Goal: Task Accomplishment & Management: Manage account settings

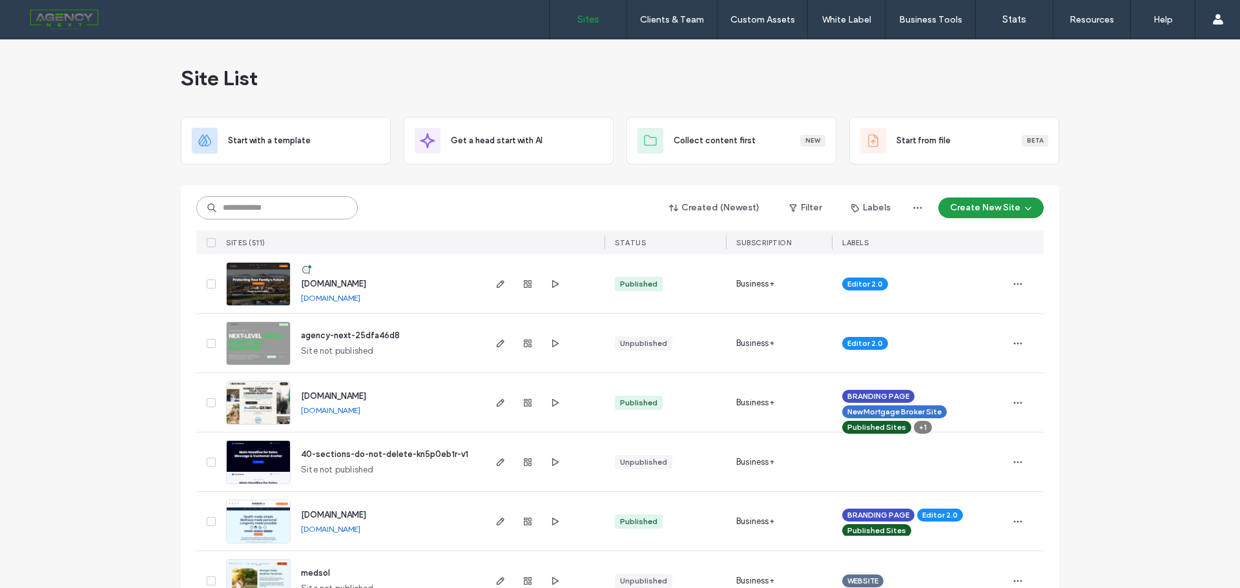
click at [307, 200] on input at bounding box center [276, 207] width 161 height 23
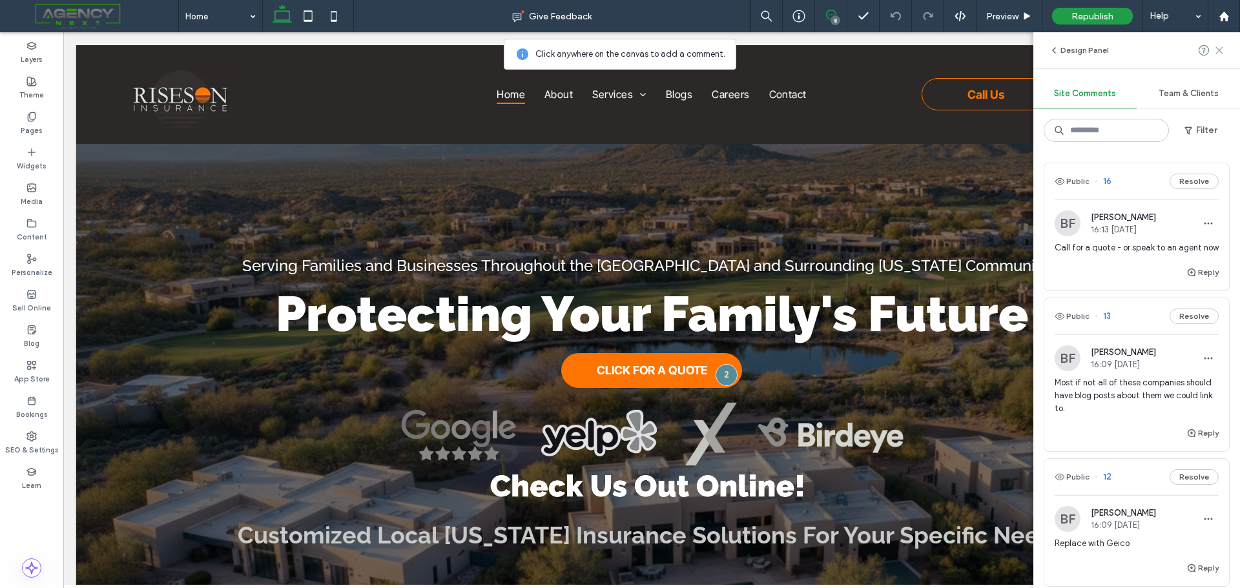
click at [1218, 53] on icon at bounding box center [1219, 50] width 10 height 10
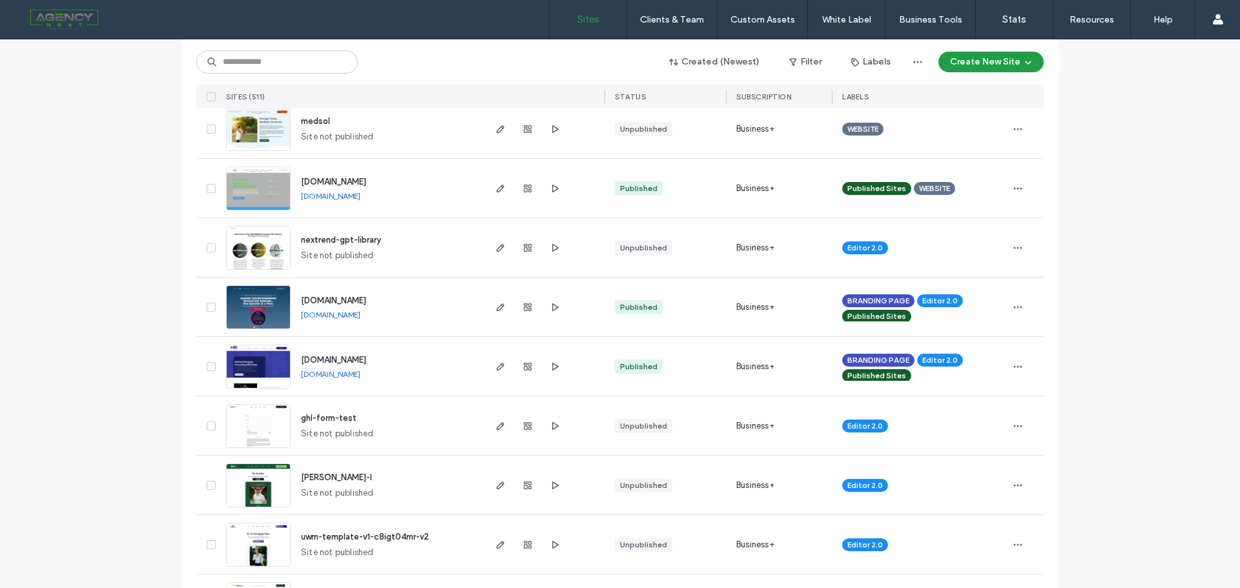
scroll to position [194, 0]
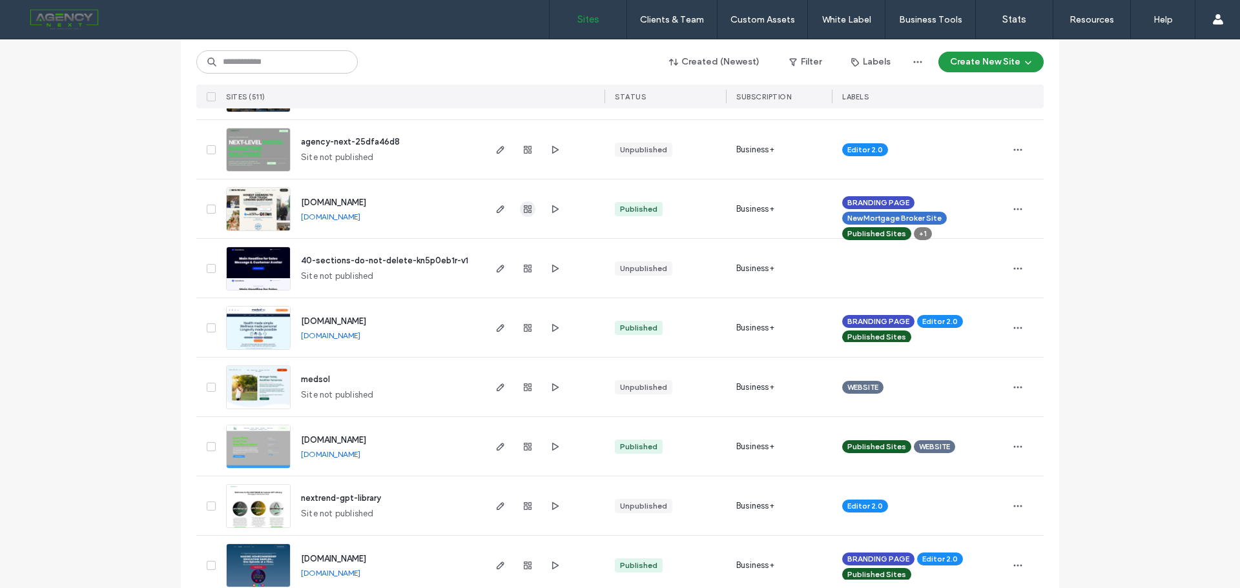
click at [524, 209] on use "button" at bounding box center [528, 209] width 8 height 8
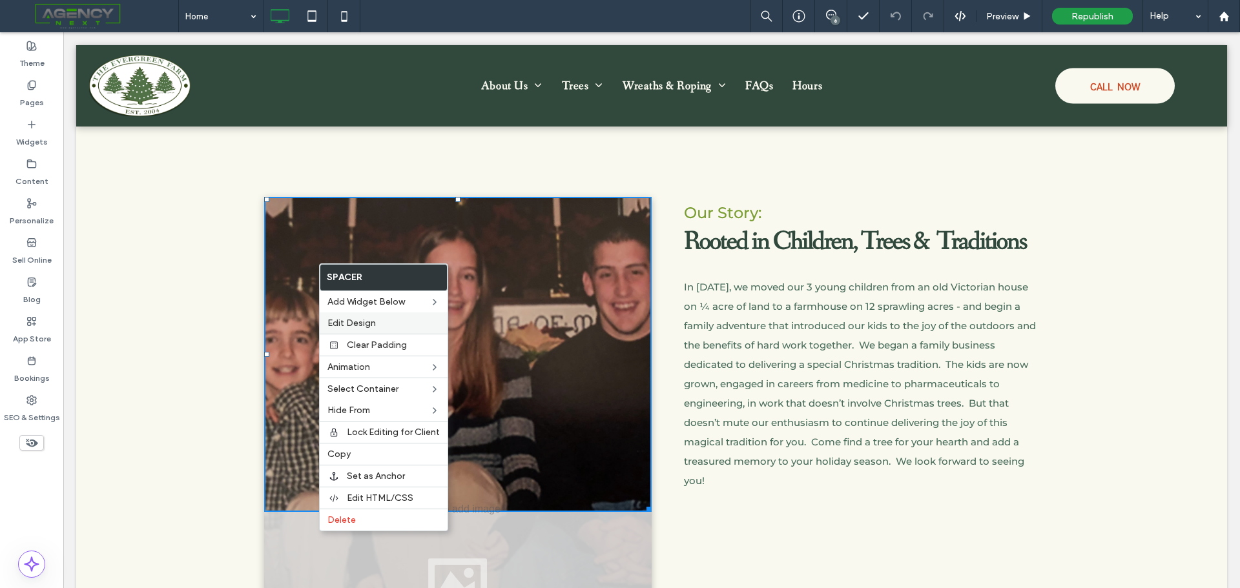
click at [348, 320] on span "Edit Design" at bounding box center [351, 323] width 48 height 11
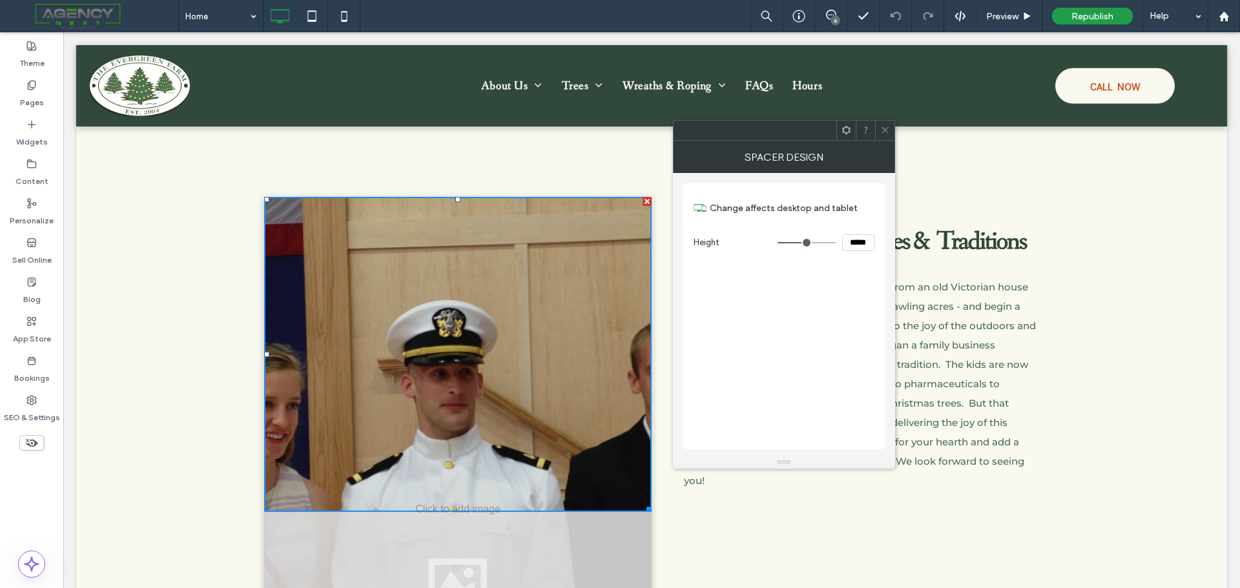
click at [846, 132] on icon at bounding box center [846, 130] width 10 height 10
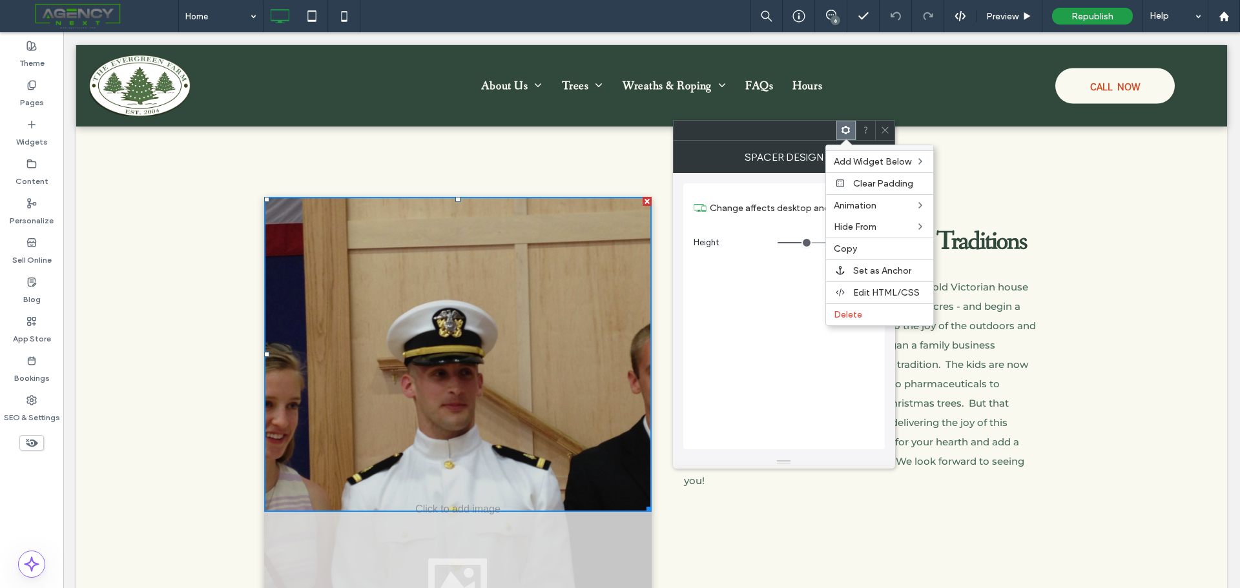
click at [846, 132] on icon at bounding box center [846, 130] width 10 height 10
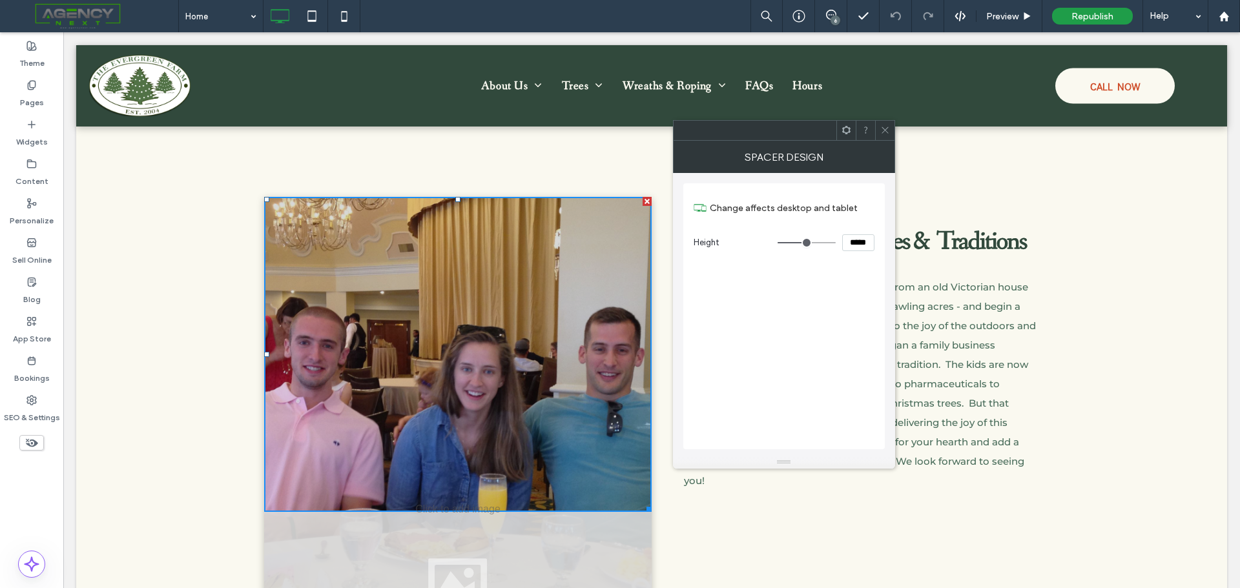
click at [883, 130] on icon at bounding box center [885, 130] width 10 height 10
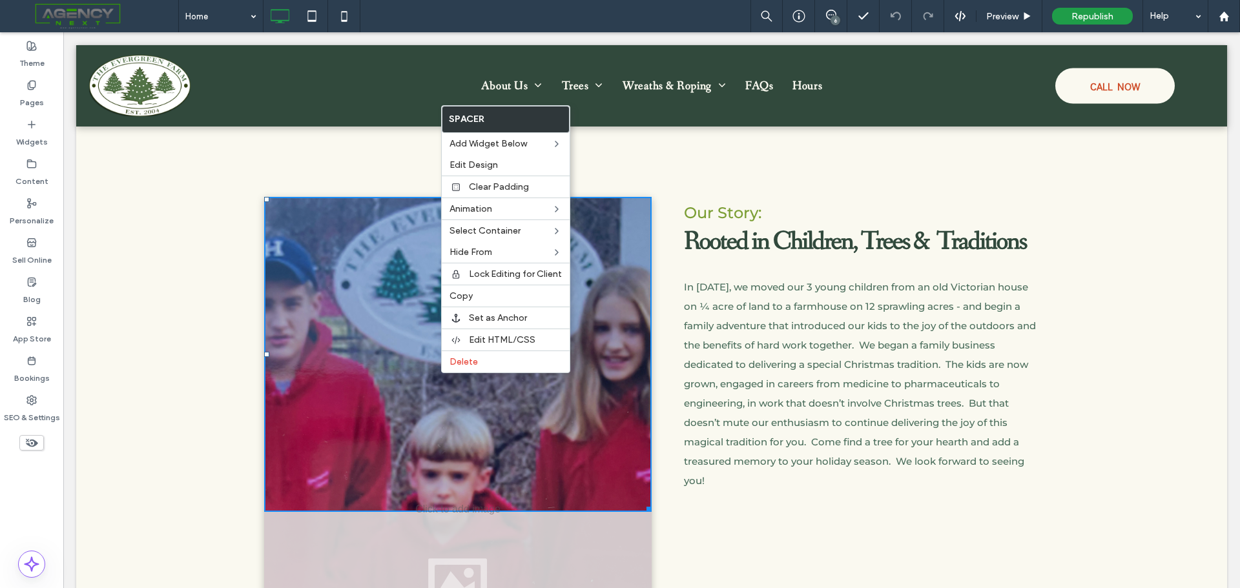
click at [331, 314] on div at bounding box center [457, 354] width 387 height 315
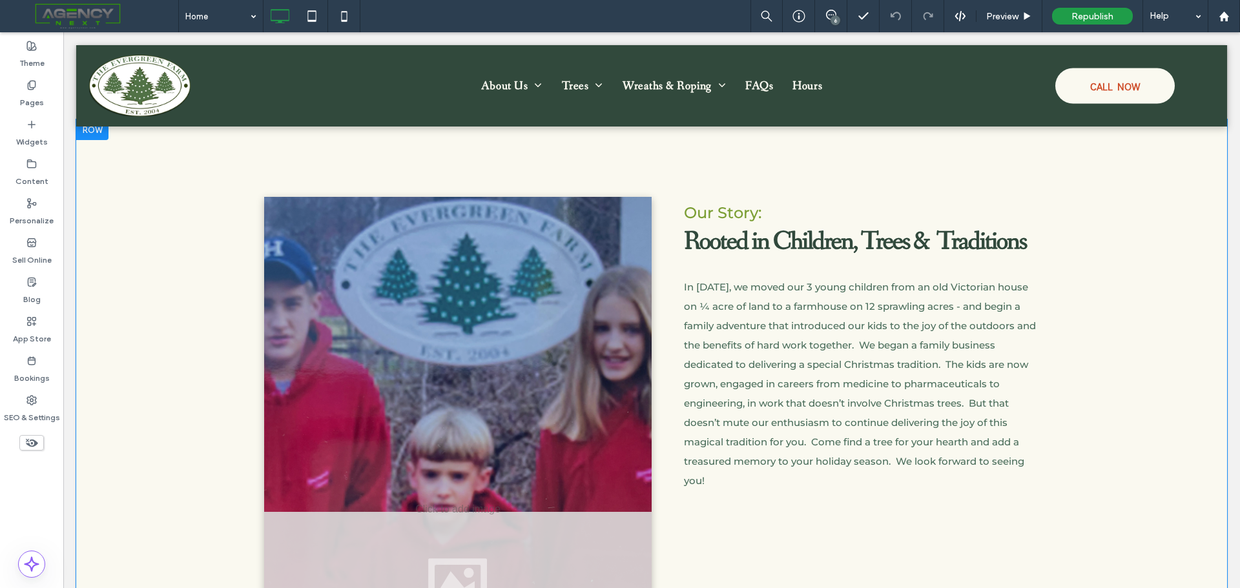
click at [166, 342] on div "Click To Paste Our Story: Rooted in Children, Trees & Traditions In 2004, we mo…" at bounding box center [651, 409] width 1150 height 581
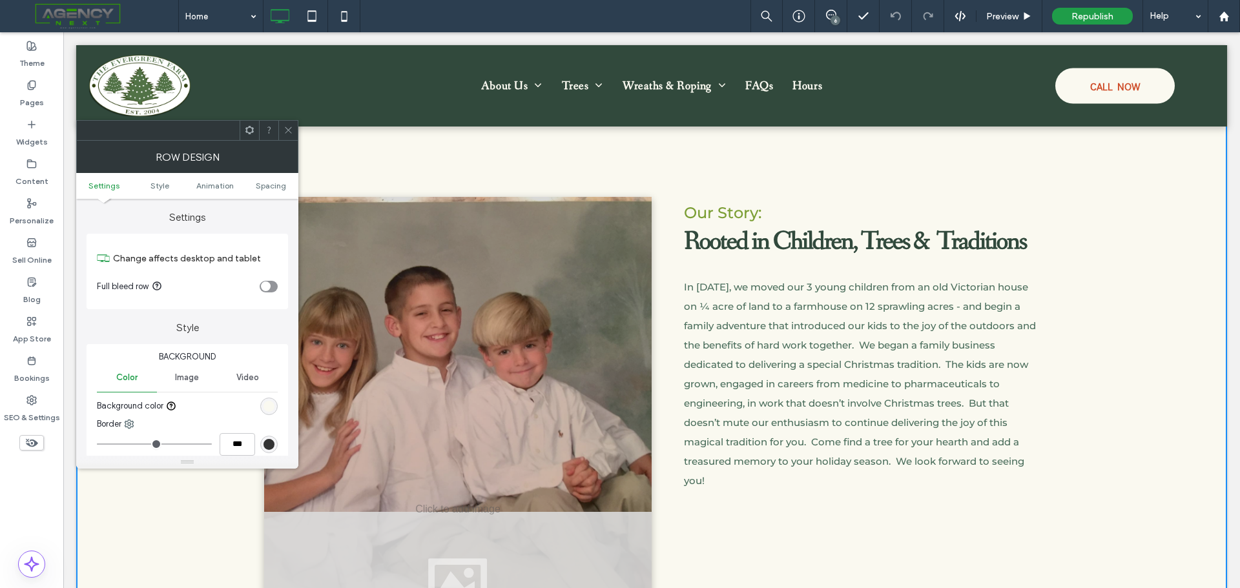
click at [196, 378] on span "Image" at bounding box center [187, 378] width 24 height 10
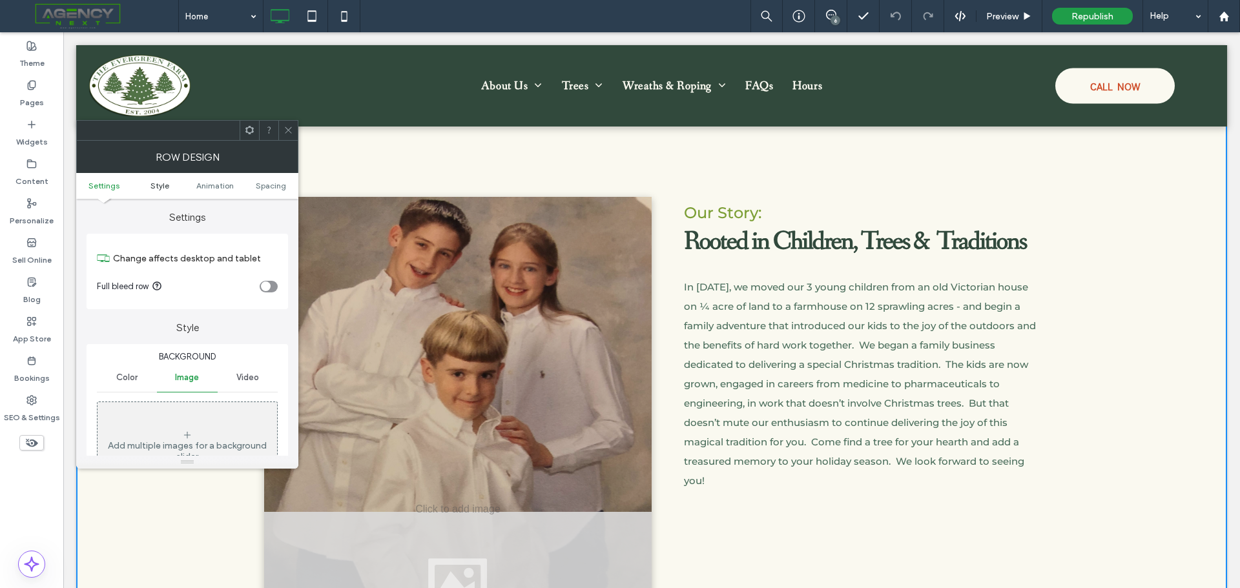
click at [152, 183] on span "Style" at bounding box center [159, 186] width 19 height 10
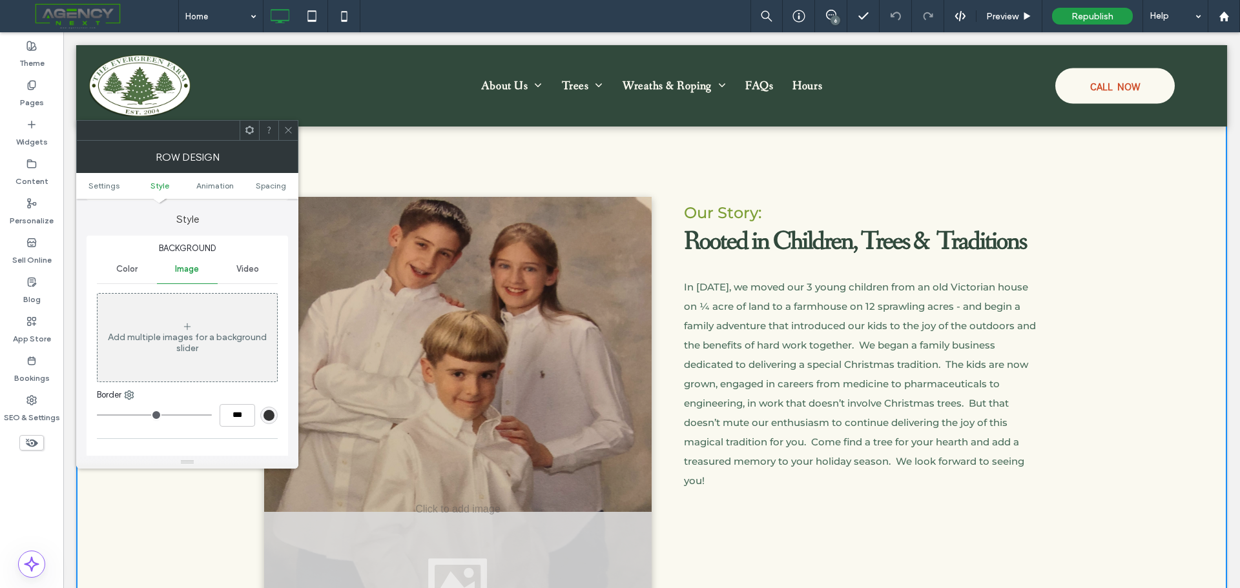
scroll to position [110, 0]
click at [285, 127] on use at bounding box center [288, 130] width 6 height 6
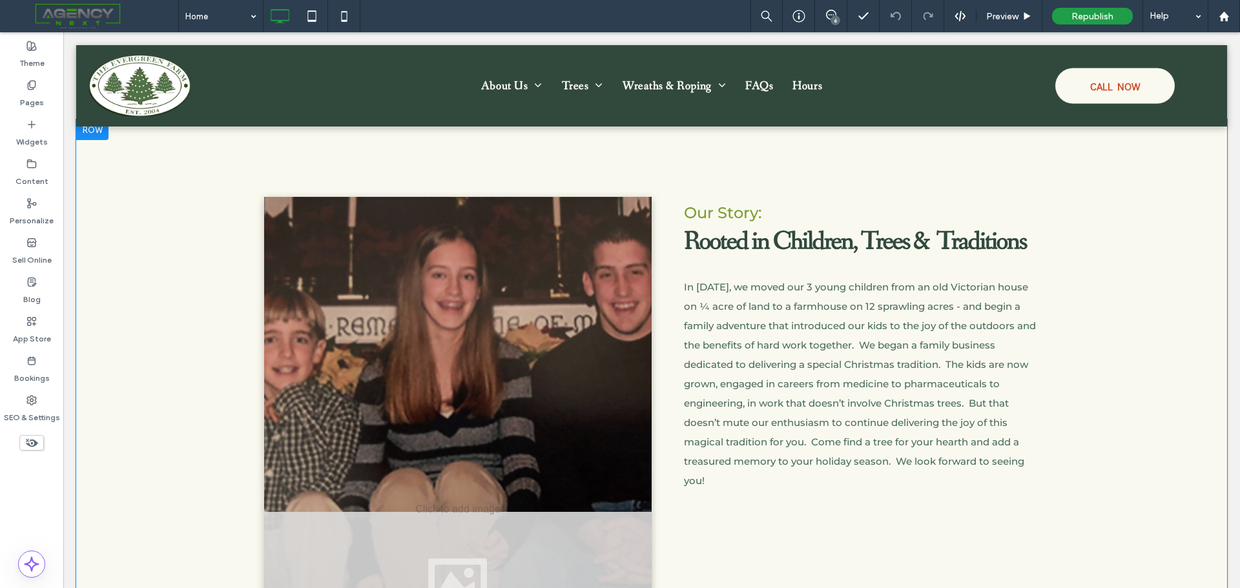
click at [169, 220] on div "Click To Paste Our Story: Rooted in Children, Trees & Traditions In 2004, we mo…" at bounding box center [651, 409] width 1150 height 581
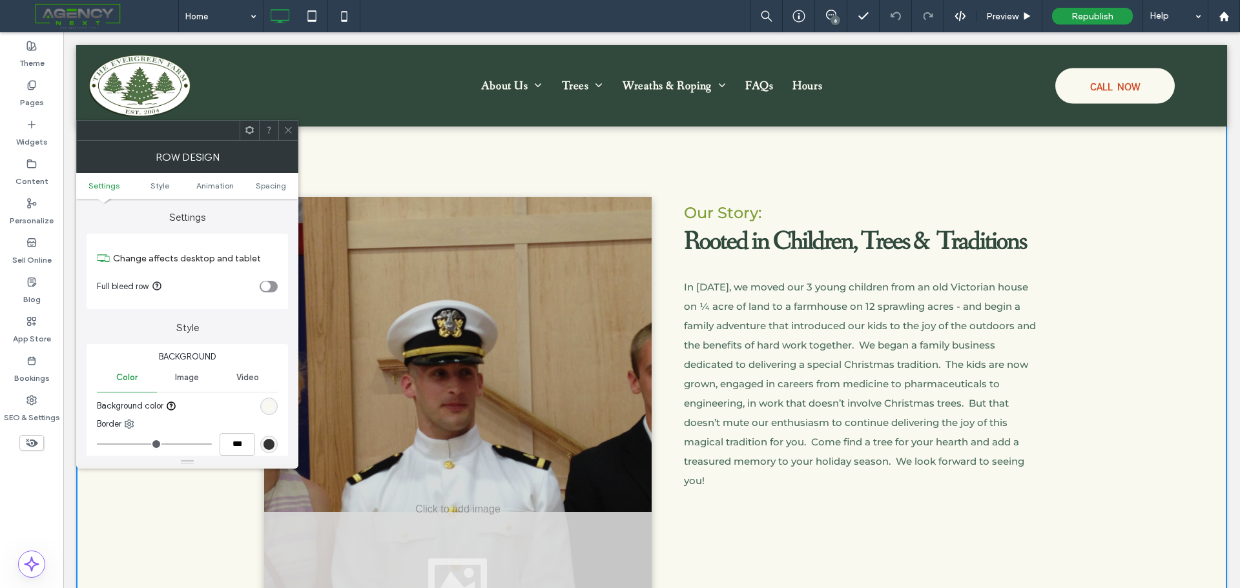
click at [196, 381] on span "Image" at bounding box center [187, 378] width 24 height 10
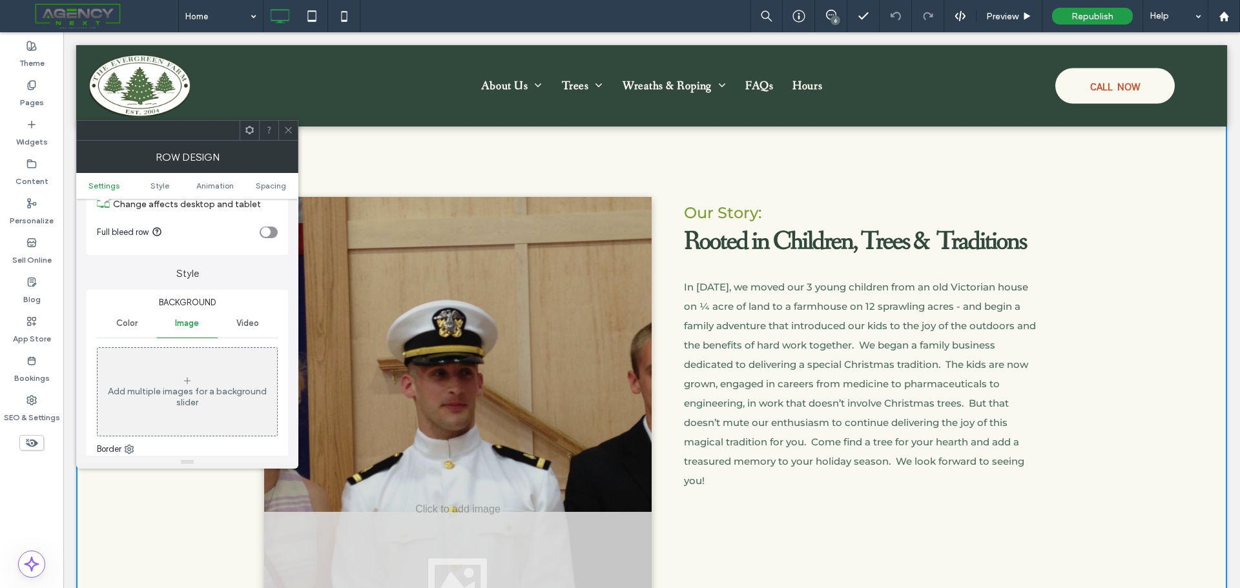
scroll to position [129, 0]
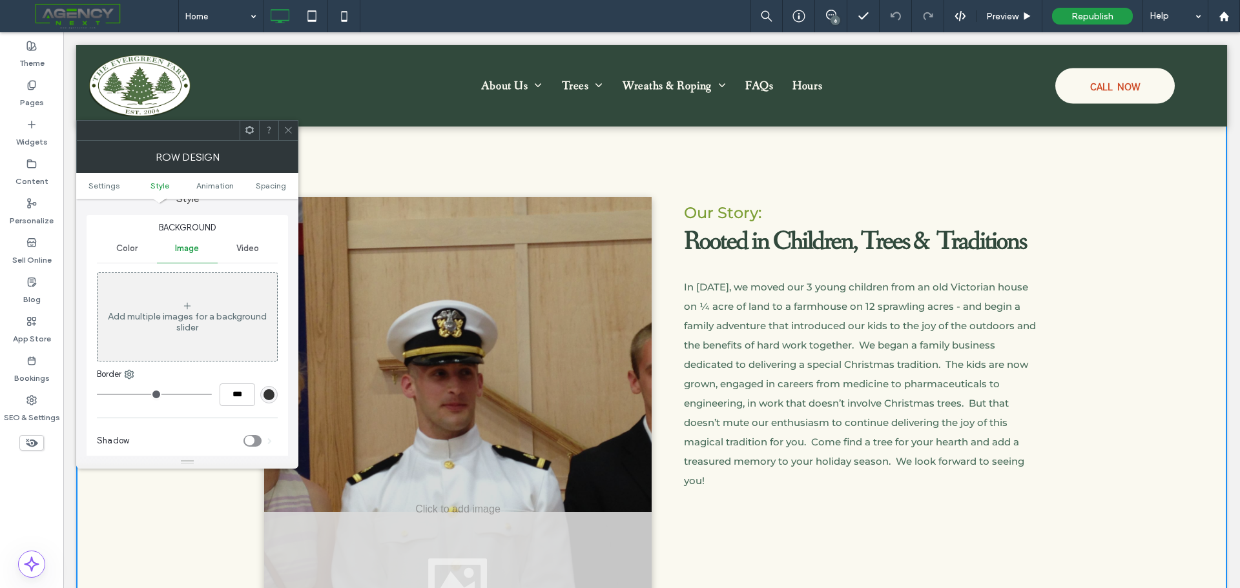
click at [294, 125] on div at bounding box center [287, 130] width 19 height 19
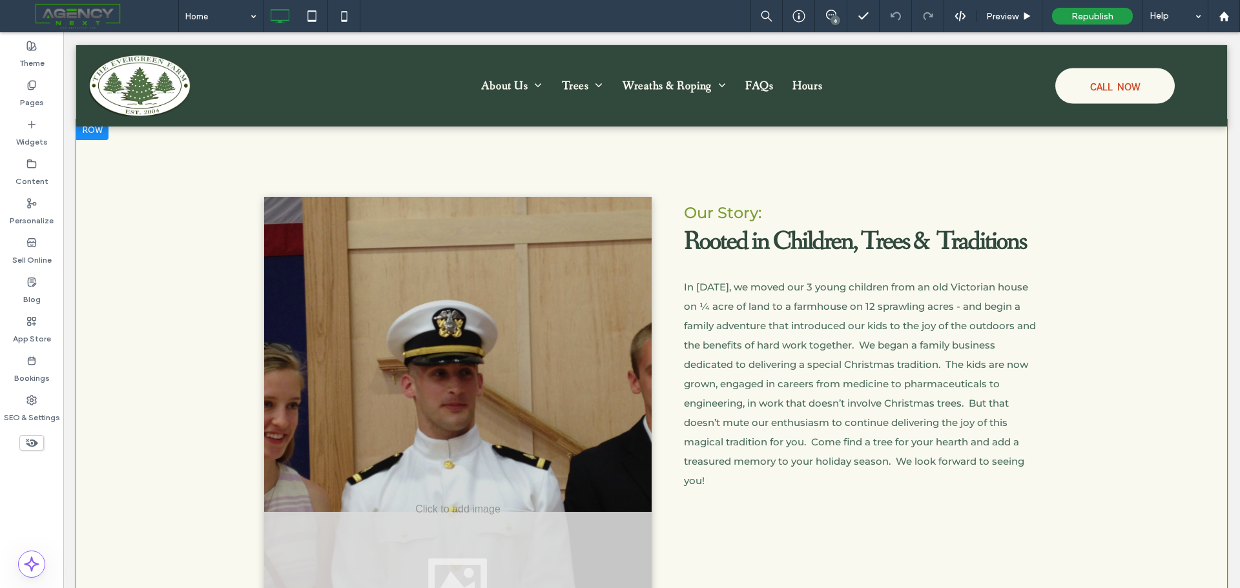
click at [1173, 430] on div "Click To Paste Our Story: Rooted in Children, Trees & Traditions In 2004, we mo…" at bounding box center [651, 409] width 1150 height 581
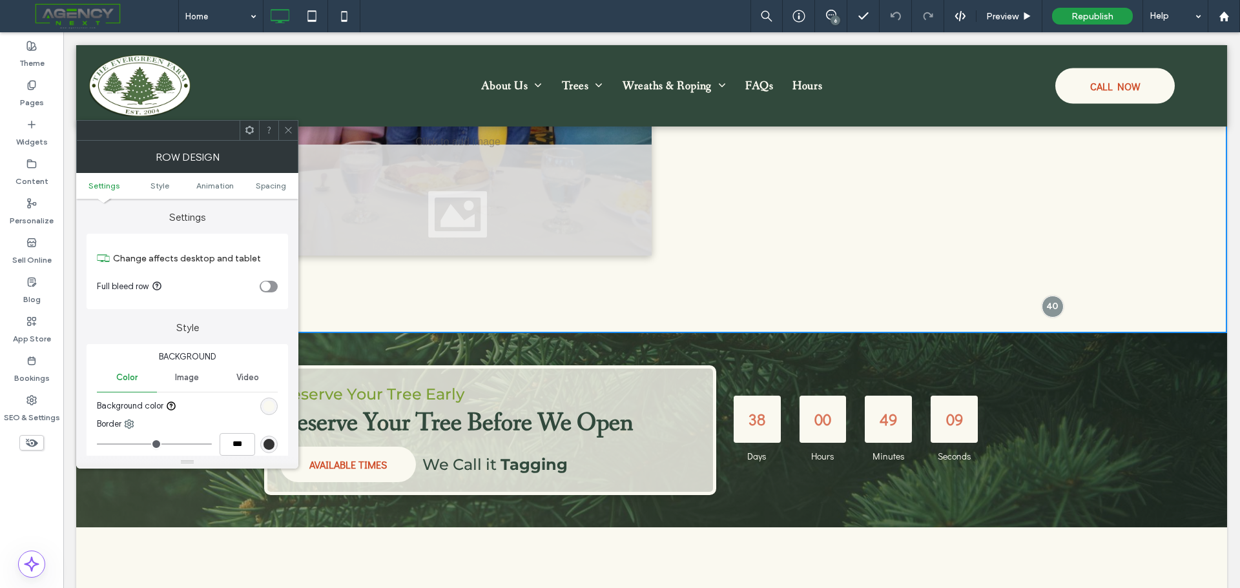
scroll to position [812, 0]
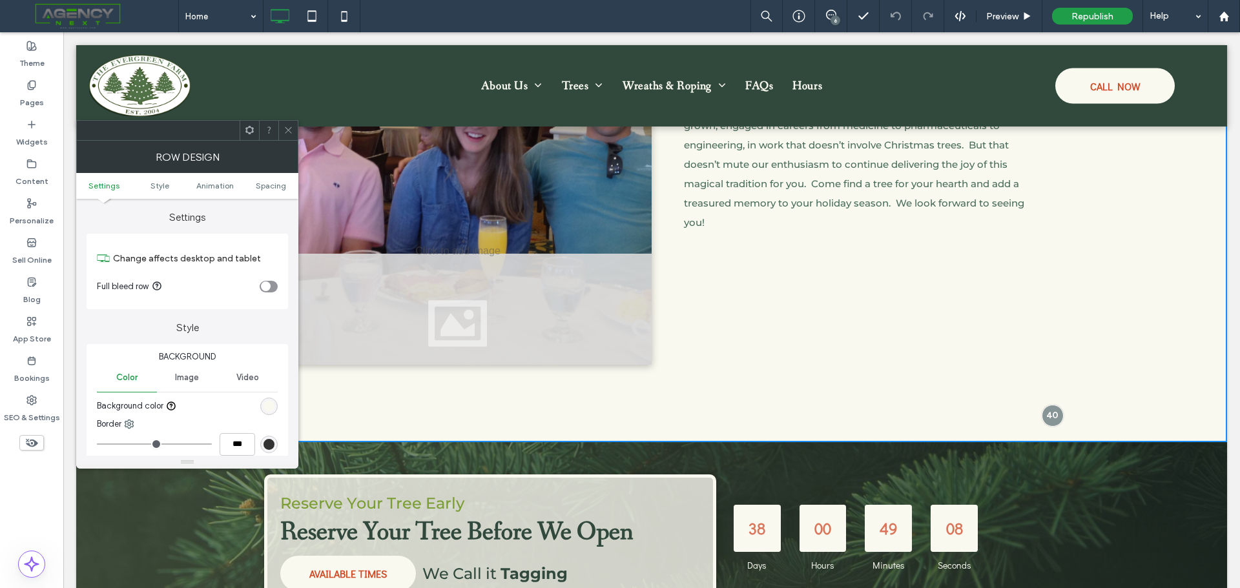
click at [287, 128] on icon at bounding box center [288, 130] width 10 height 10
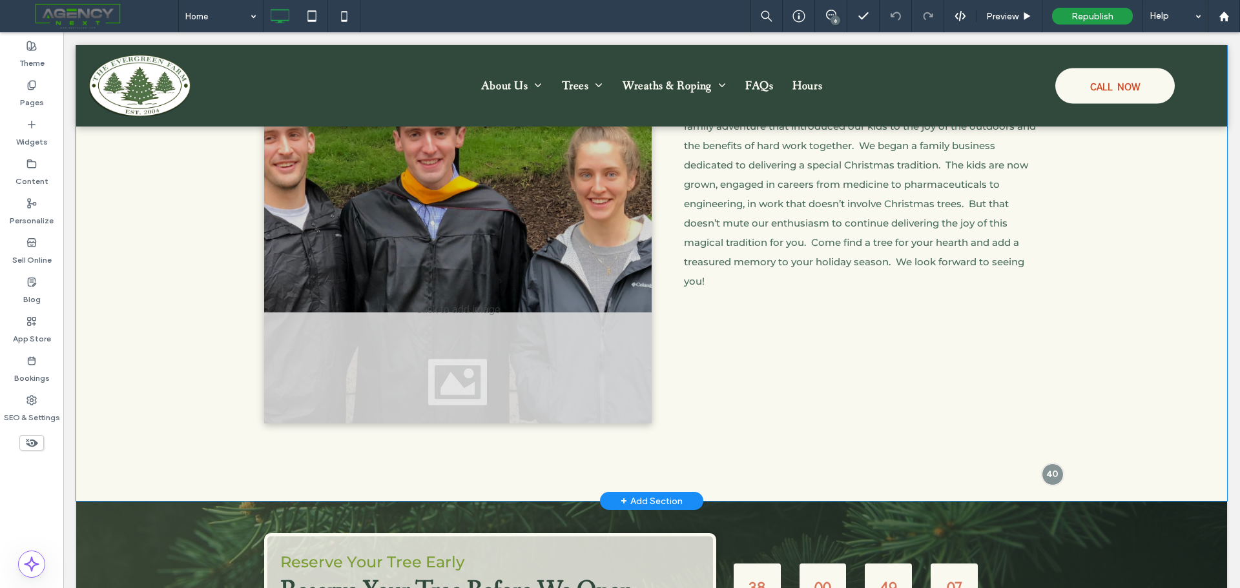
scroll to position [683, 0]
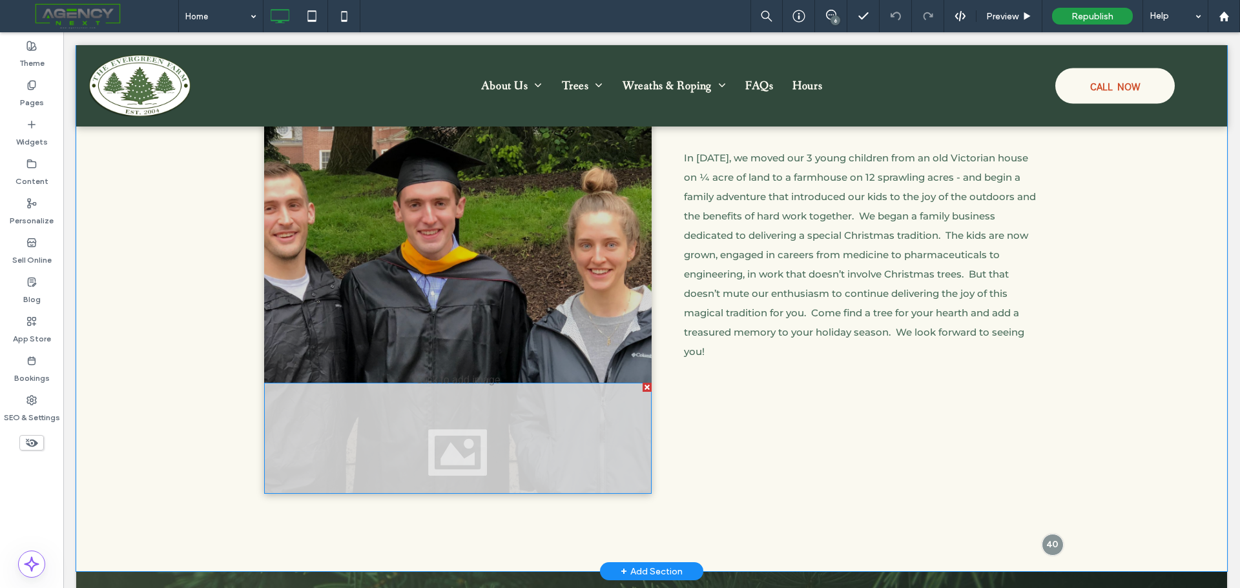
click at [583, 449] on div at bounding box center [457, 438] width 387 height 111
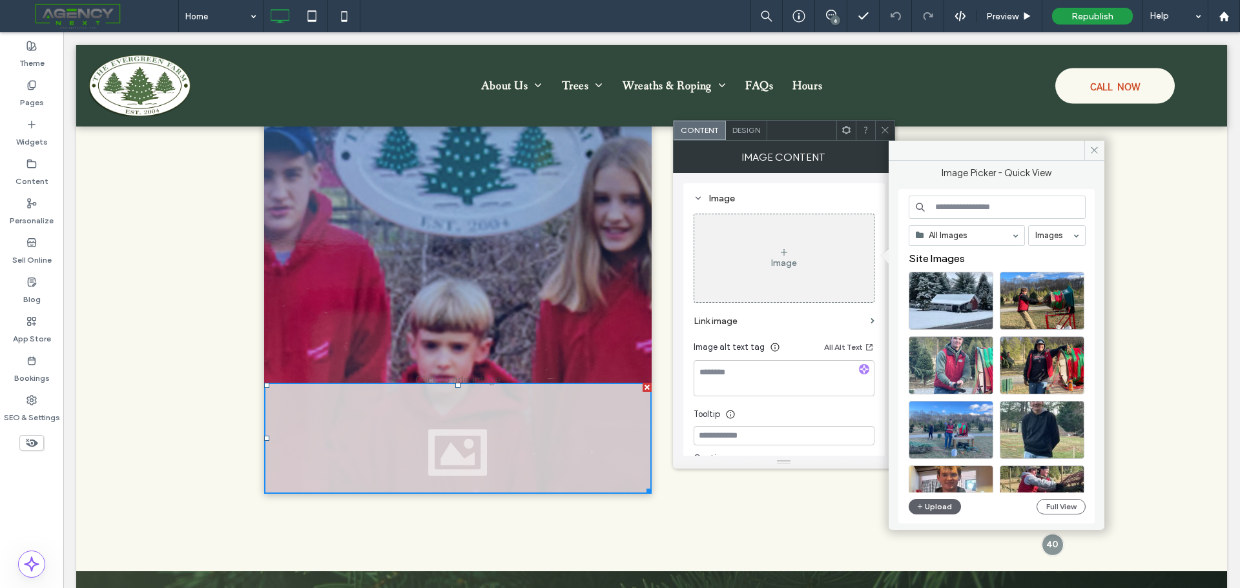
click at [746, 128] on span "Design" at bounding box center [746, 130] width 28 height 10
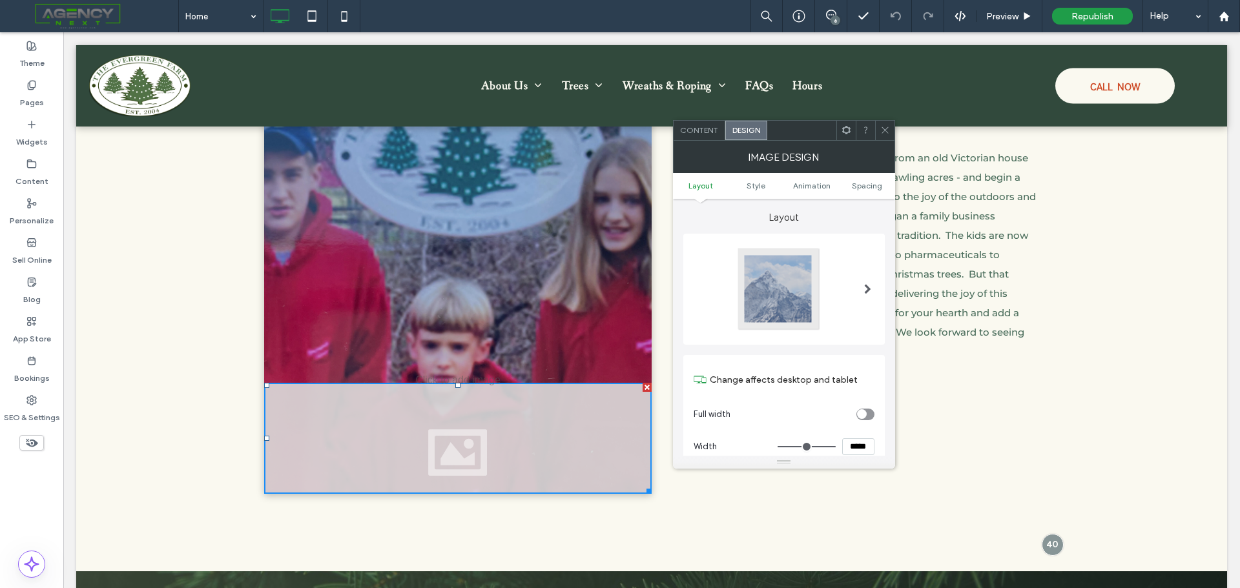
click at [698, 129] on span "Content" at bounding box center [699, 130] width 38 height 10
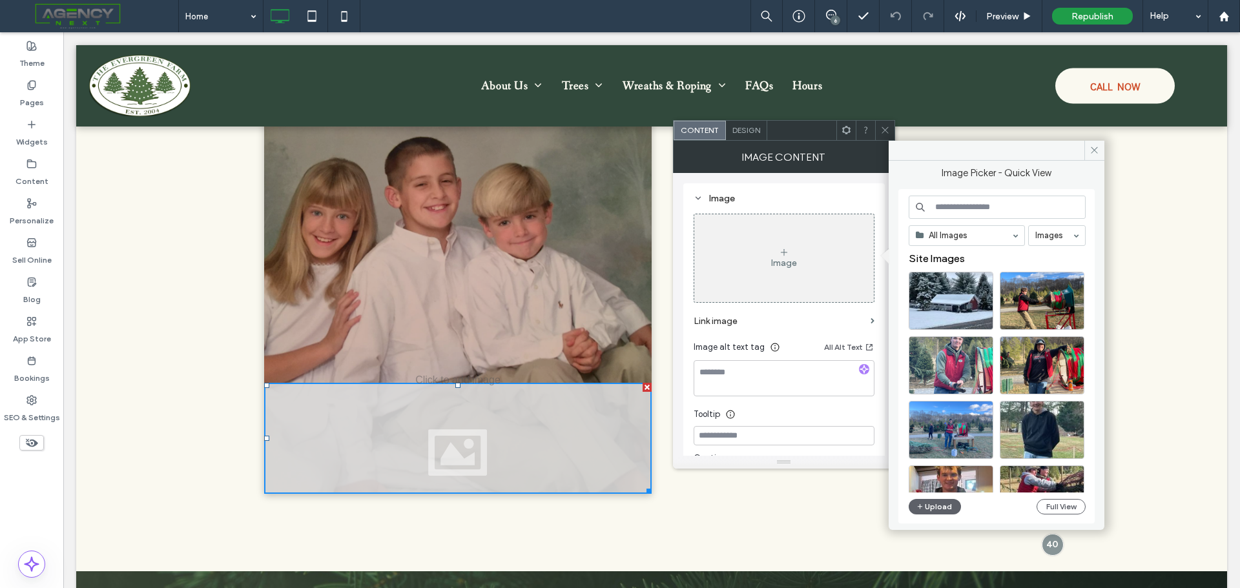
click at [574, 299] on div at bounding box center [457, 225] width 387 height 315
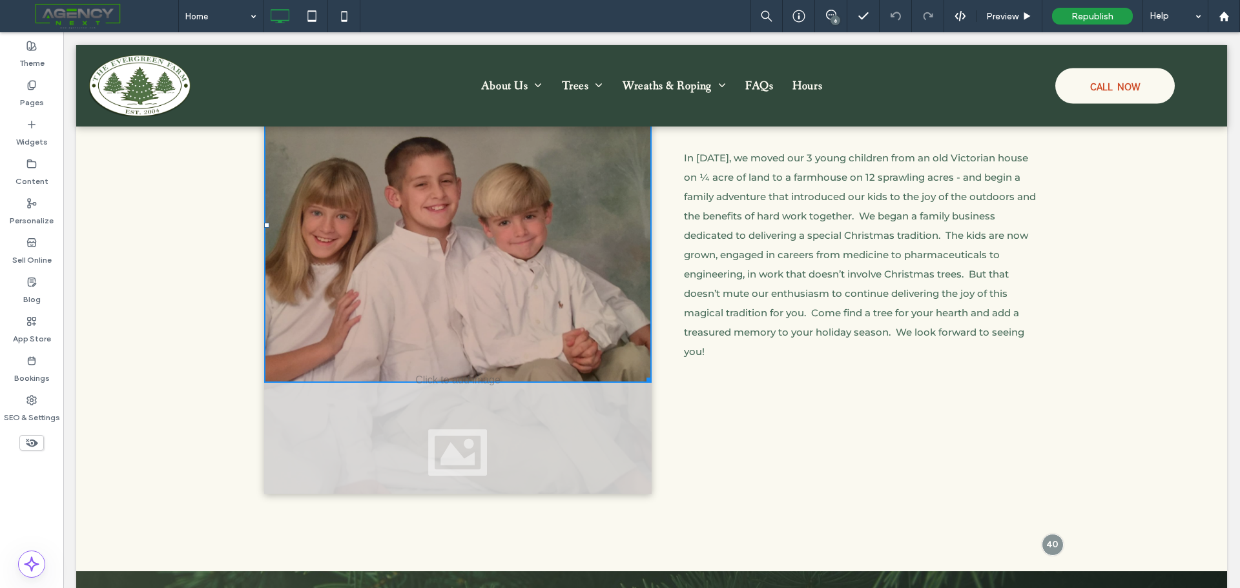
click at [574, 299] on div at bounding box center [457, 225] width 387 height 315
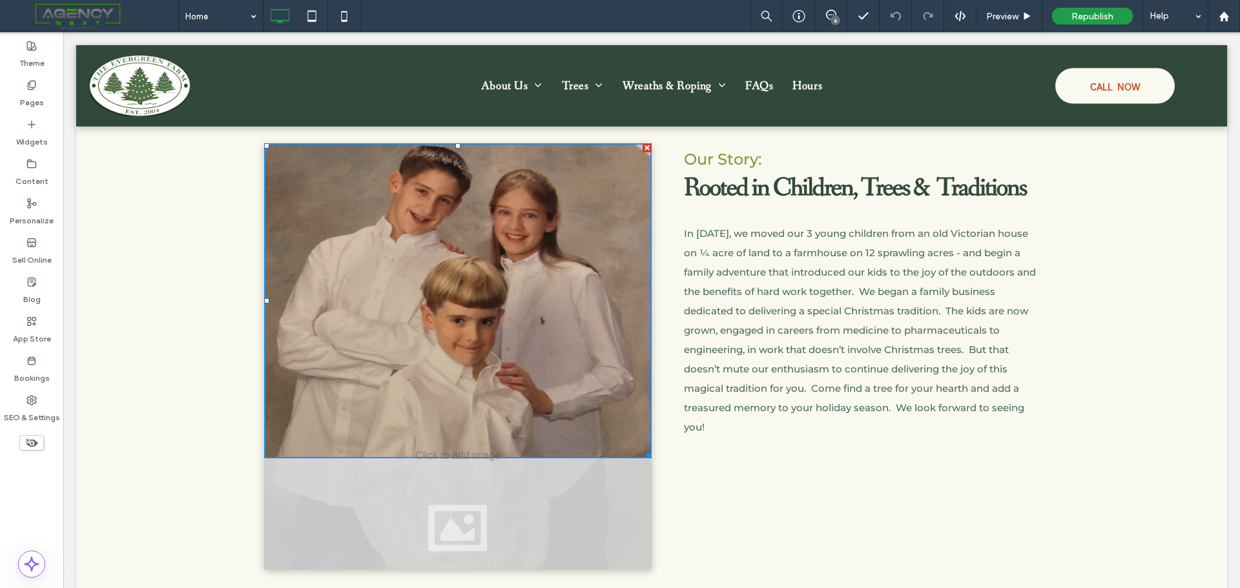
scroll to position [489, 0]
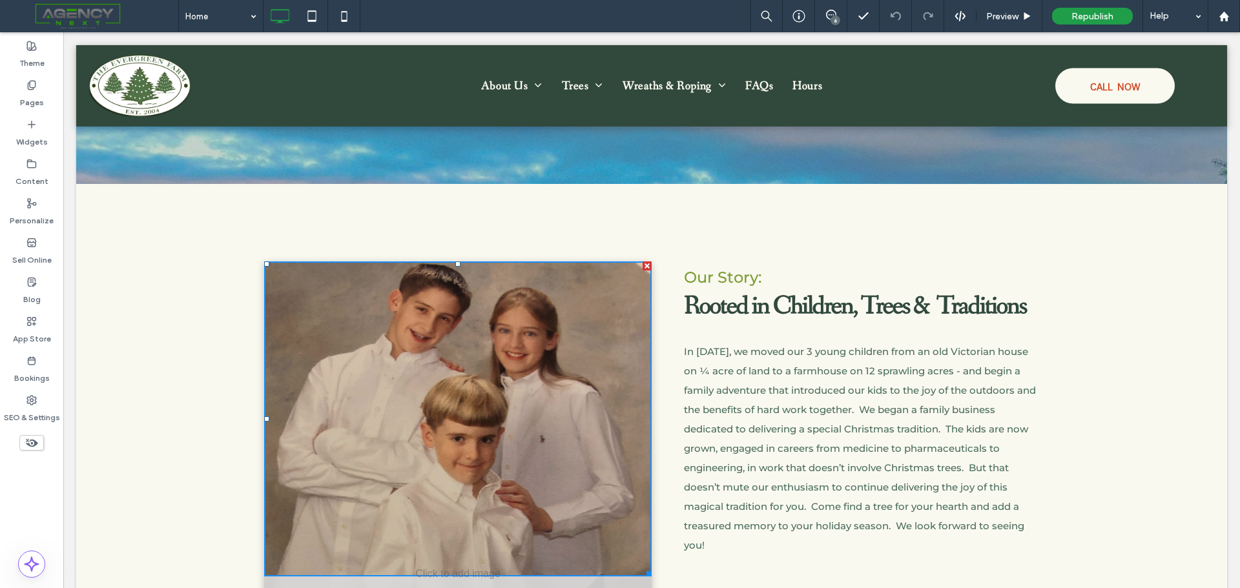
click at [551, 434] on div at bounding box center [457, 418] width 387 height 315
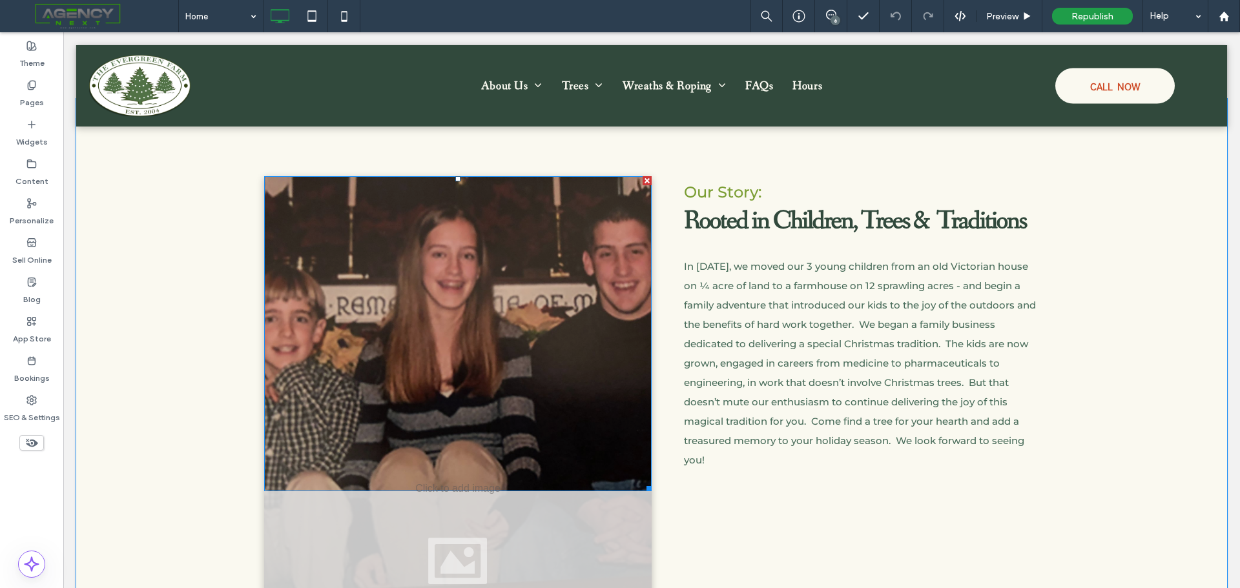
scroll to position [683, 0]
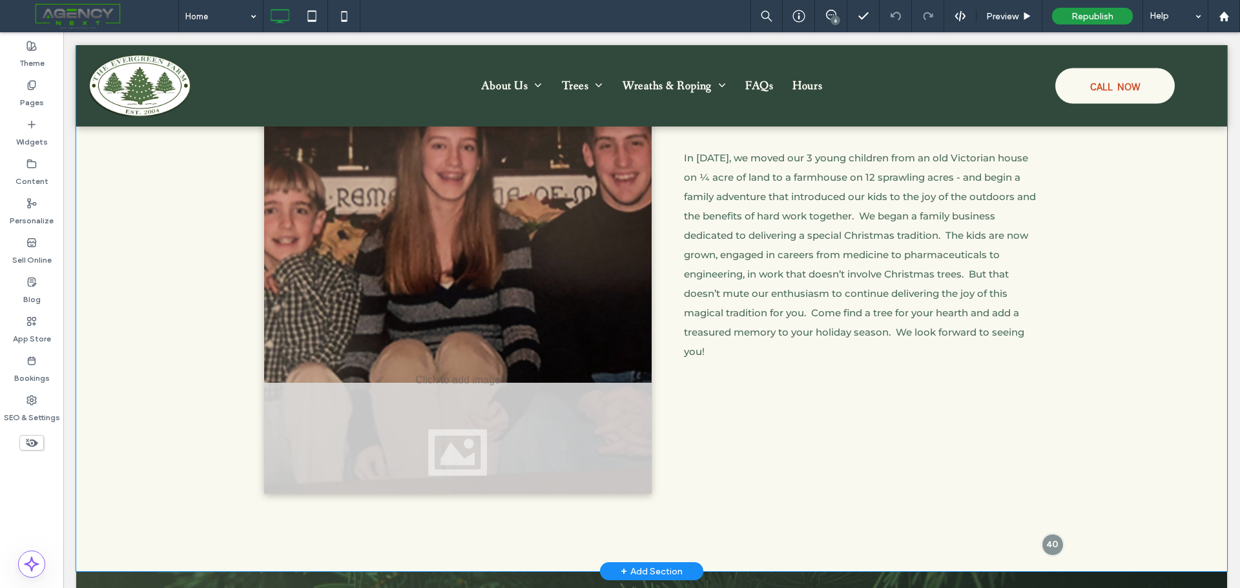
click at [931, 447] on div "Our Story: Rooted in Children, Trees & Traditions In 2004, we moved our 3 young…" at bounding box center [844, 281] width 387 height 426
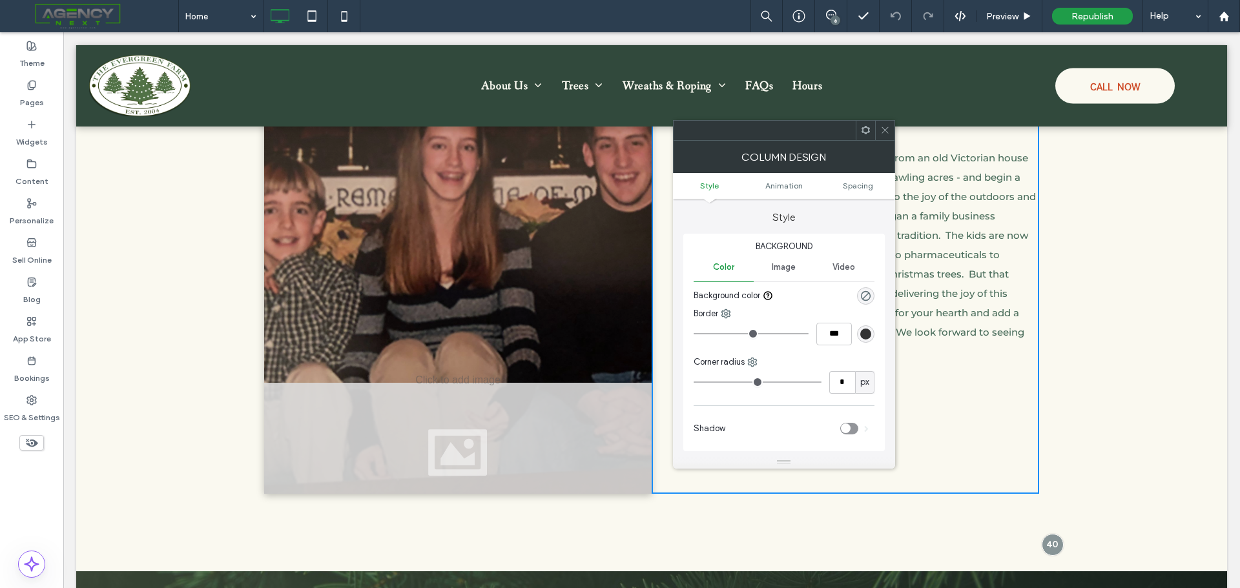
click at [1135, 354] on div "Click To Paste Our Story: Rooted in Children, Trees & Traditions In 2004, we mo…" at bounding box center [651, 280] width 1150 height 581
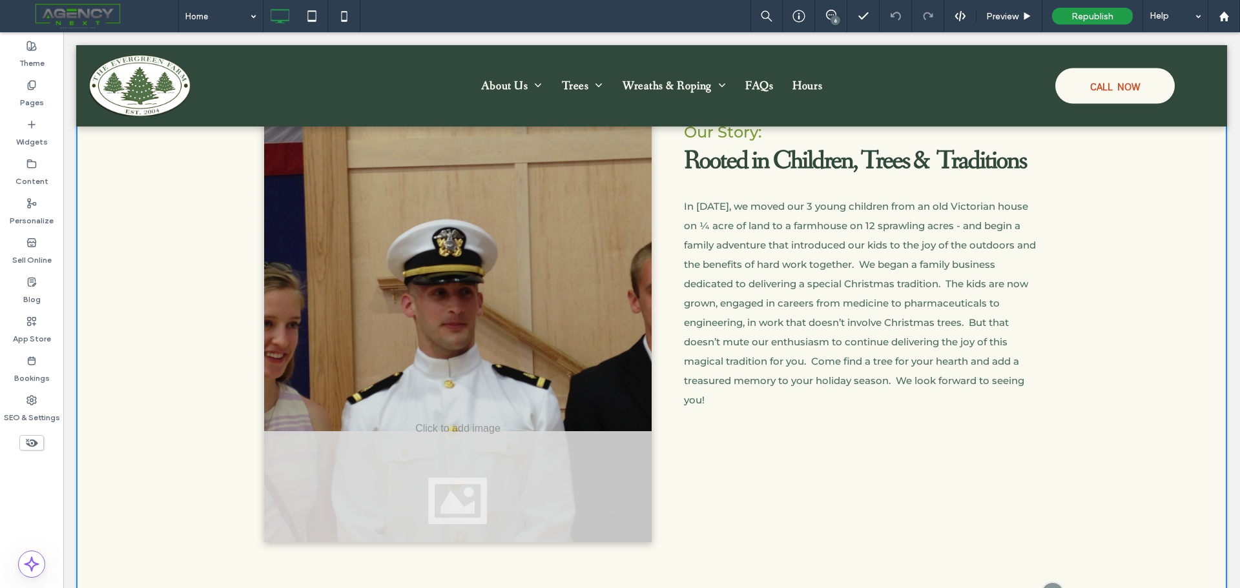
scroll to position [622, 0]
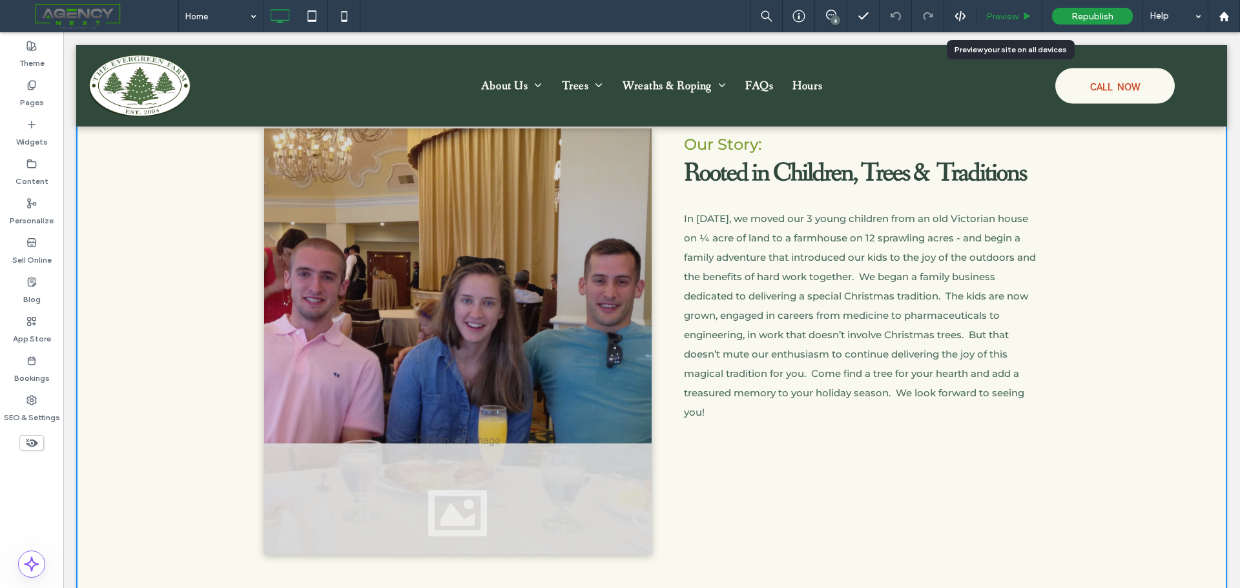
click at [1008, 17] on span "Preview" at bounding box center [1002, 16] width 32 height 11
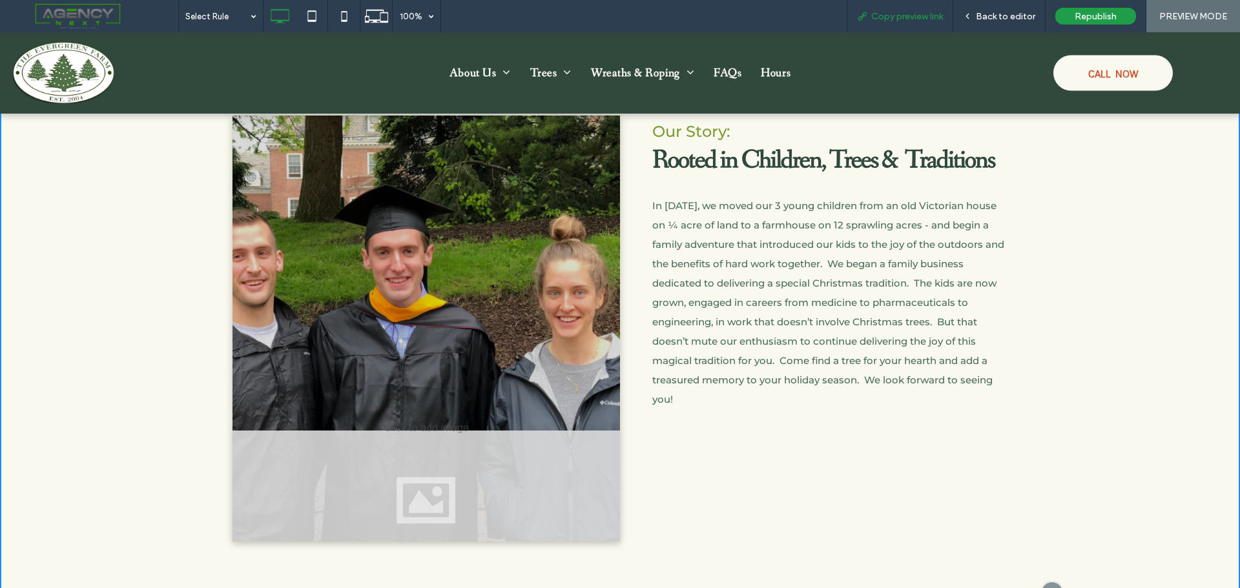
click at [934, 15] on span "Copy preview link" at bounding box center [907, 16] width 72 height 11
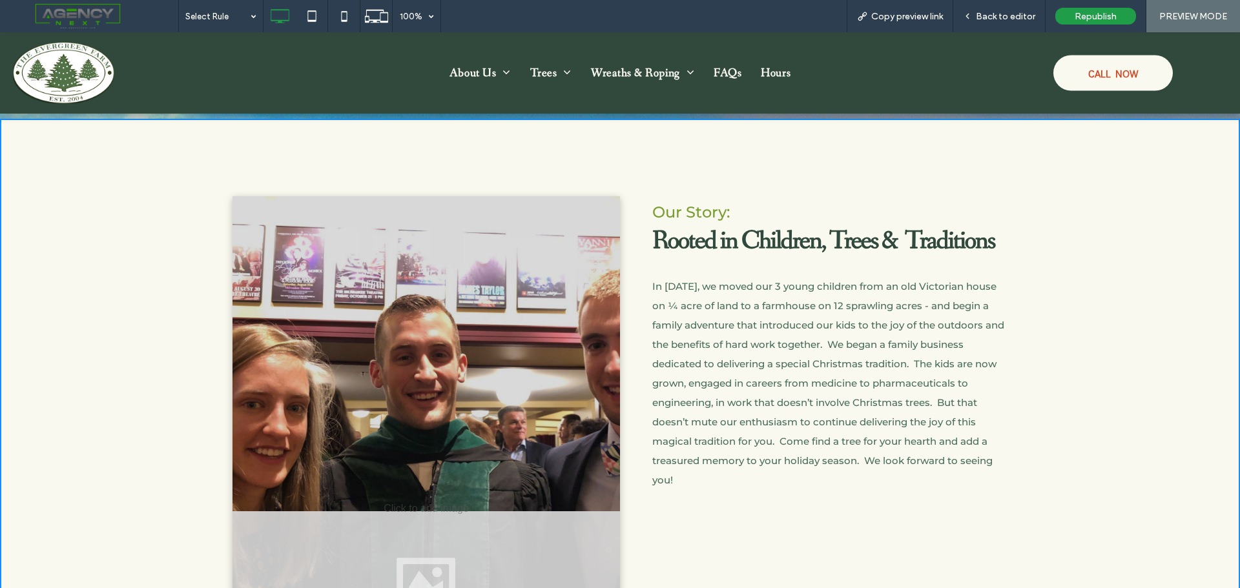
scroll to position [429, 0]
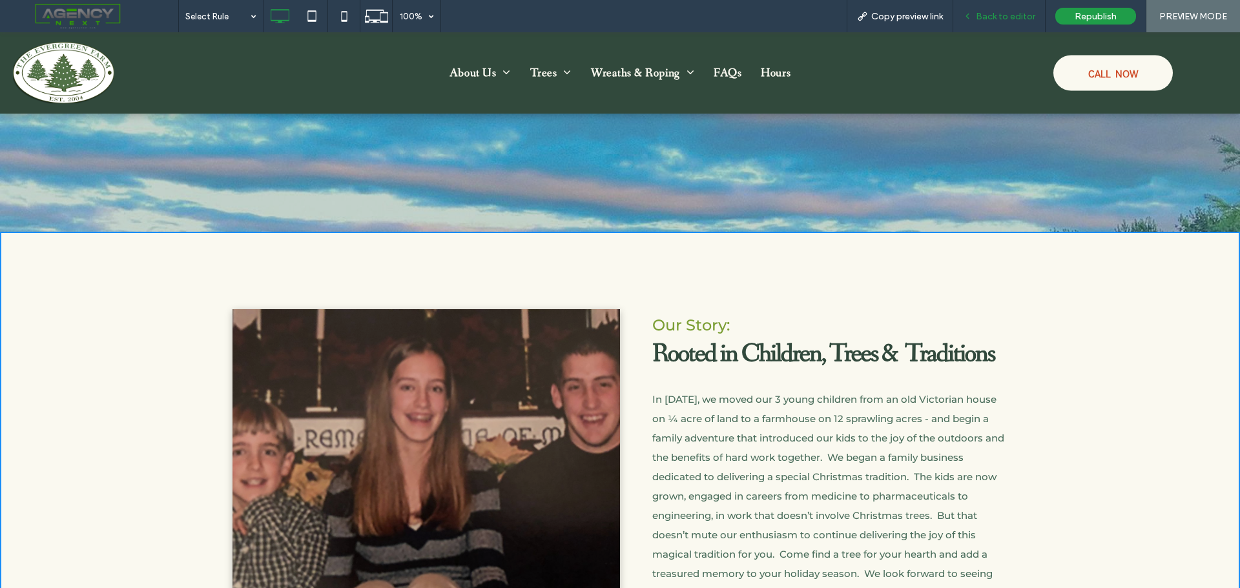
click at [1027, 17] on span "Back to editor" at bounding box center [1005, 16] width 59 height 11
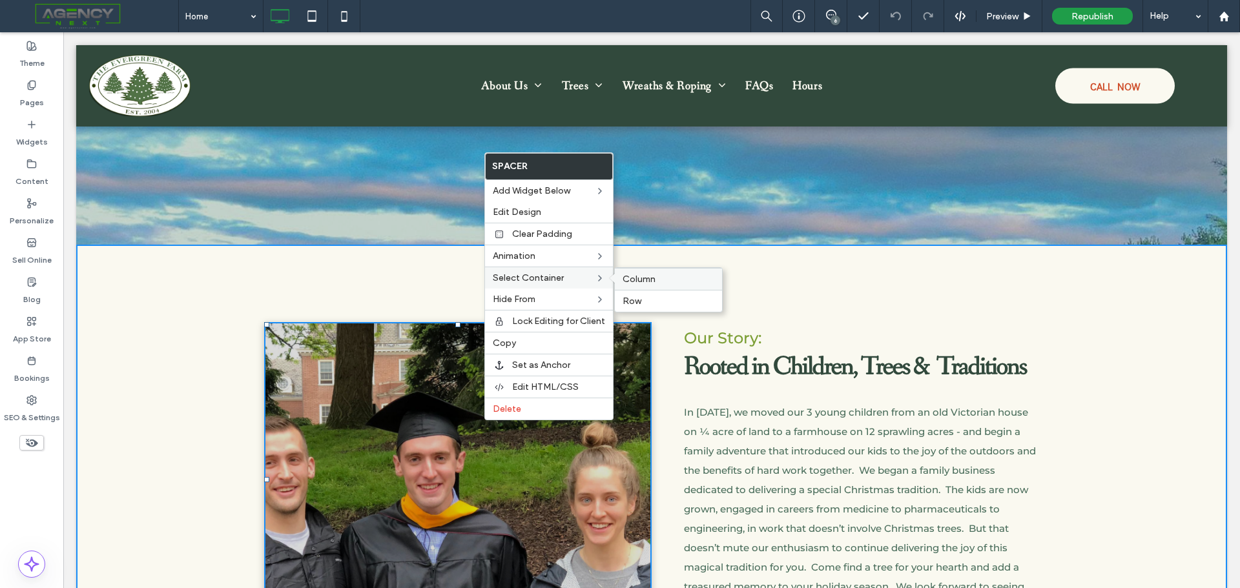
click at [626, 276] on span "Column" at bounding box center [638, 279] width 33 height 11
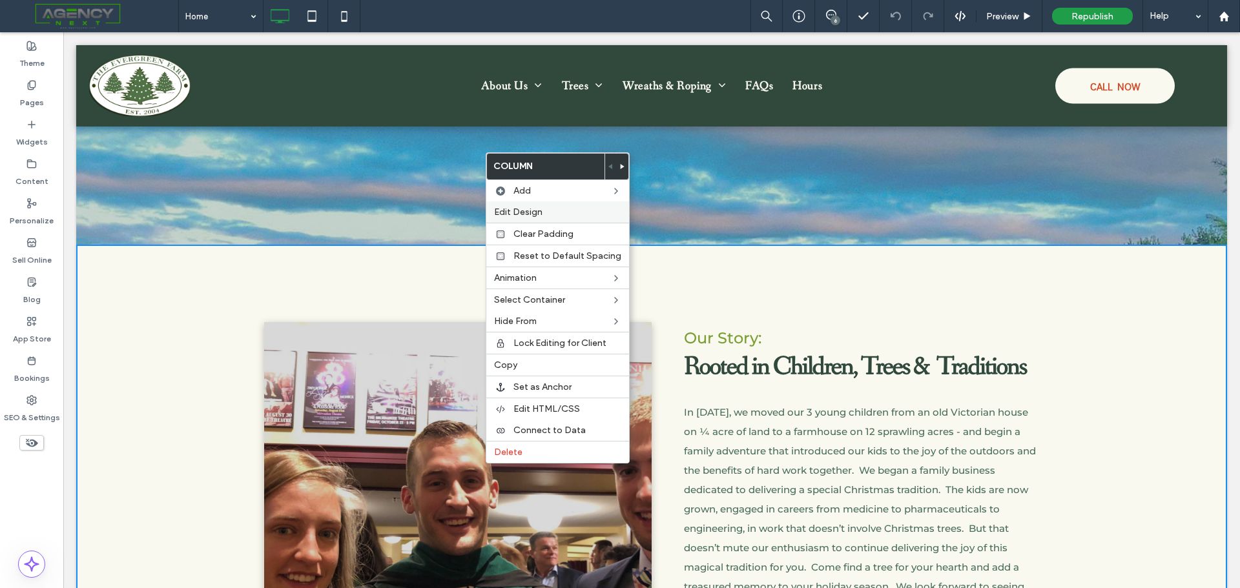
click at [538, 209] on span "Edit Design" at bounding box center [518, 212] width 48 height 11
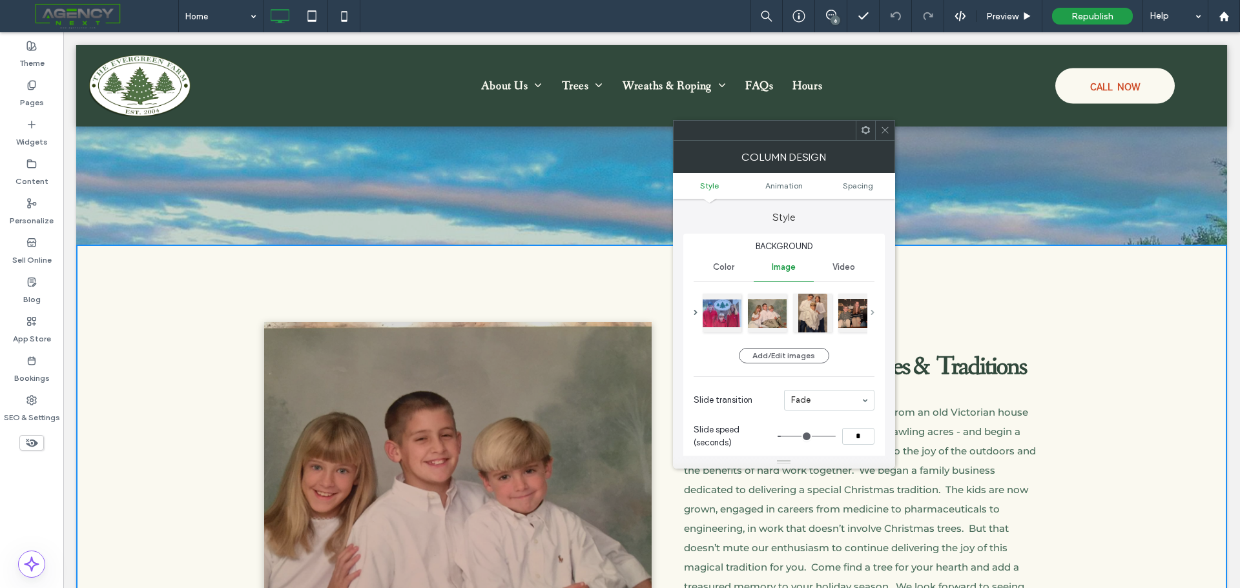
click at [872, 314] on span at bounding box center [872, 313] width 4 height 6
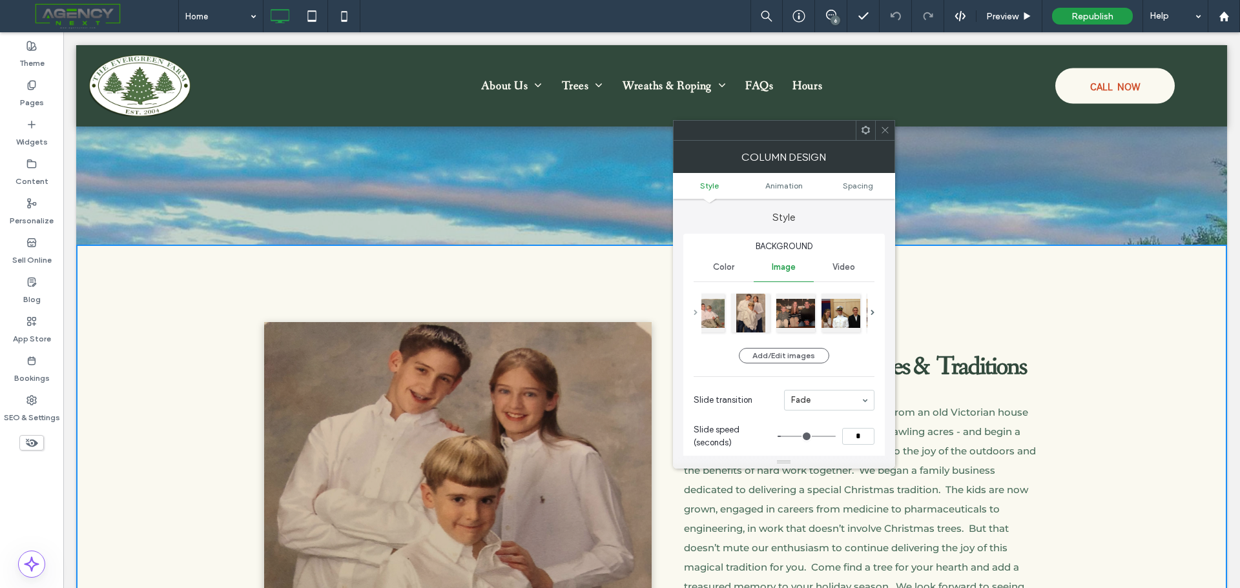
click at [695, 311] on span at bounding box center [695, 313] width 4 height 6
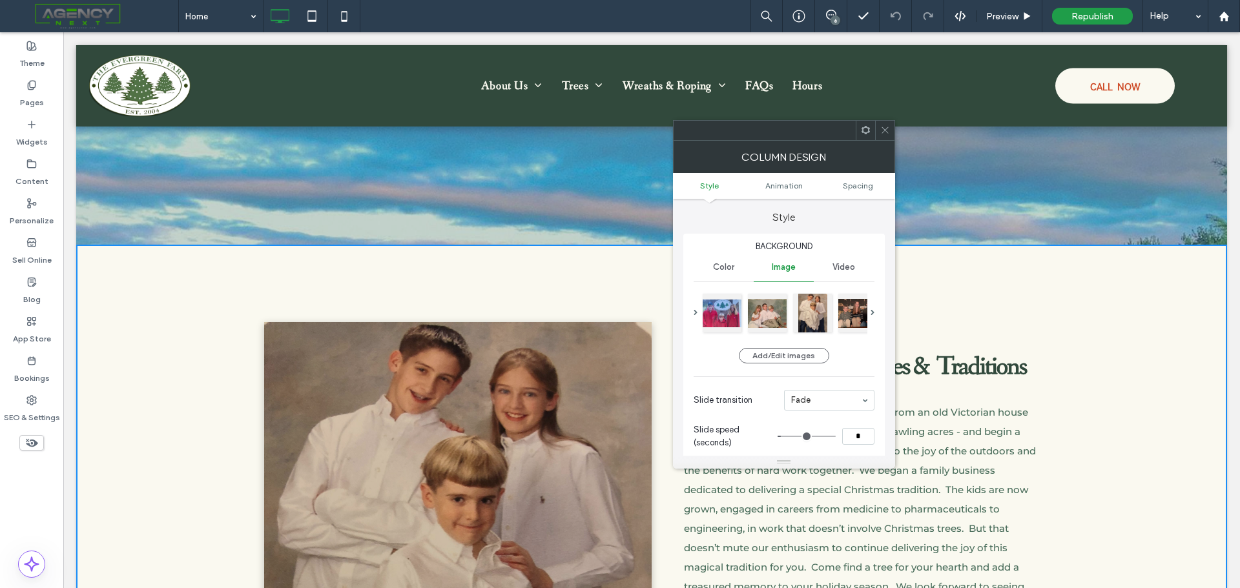
click at [884, 130] on use at bounding box center [884, 130] width 6 height 6
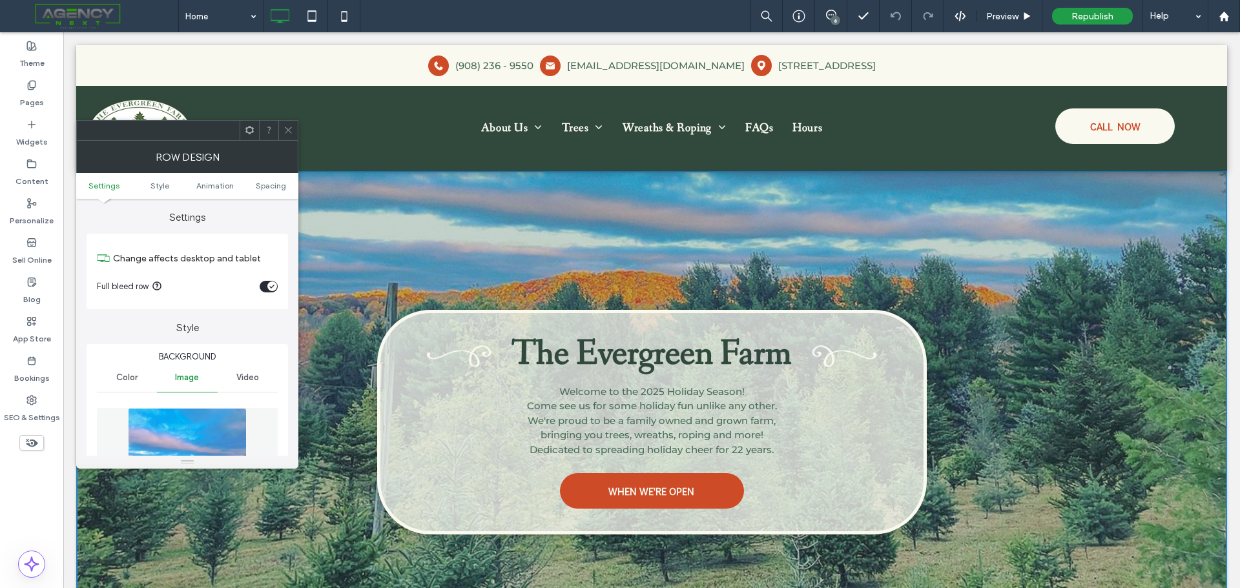
click at [289, 131] on icon at bounding box center [288, 130] width 10 height 10
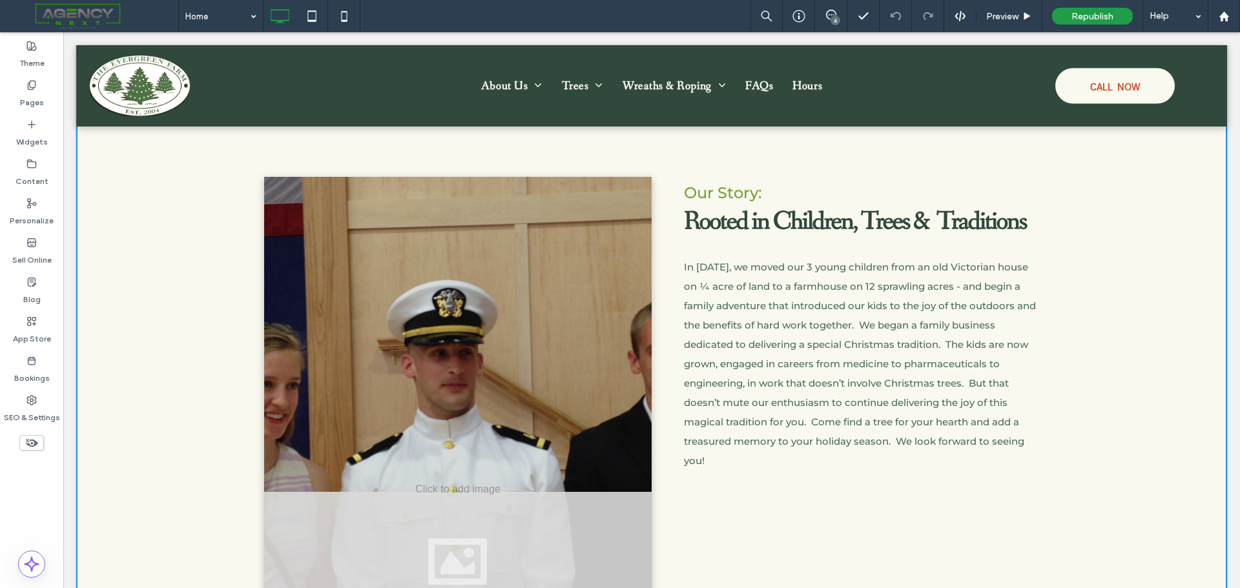
scroll to position [714, 0]
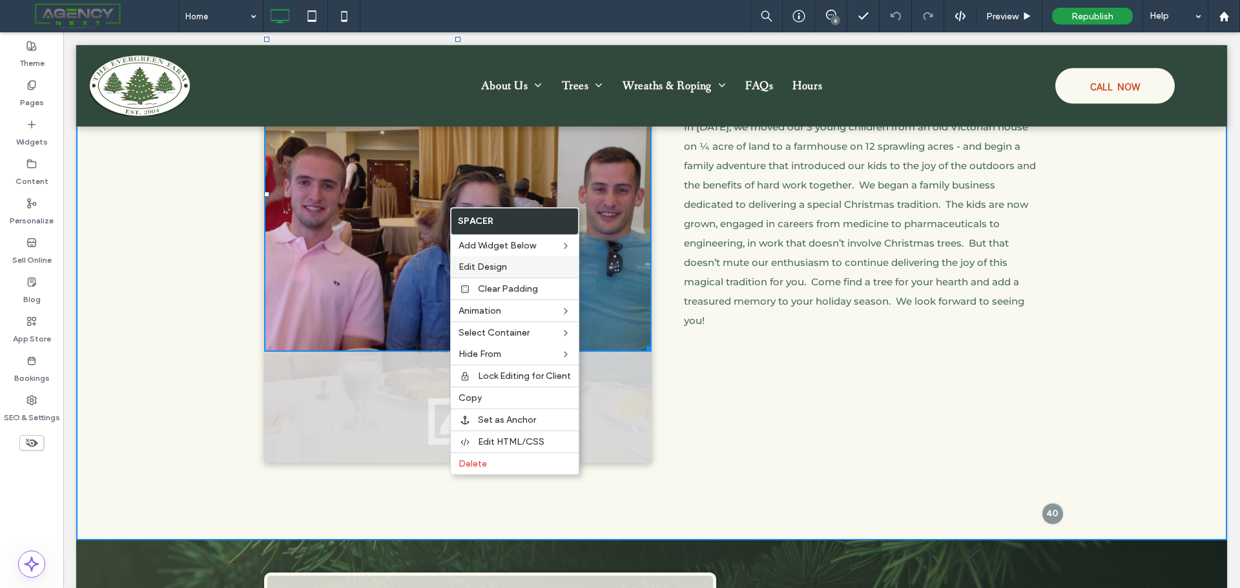
click at [480, 264] on span "Edit Design" at bounding box center [482, 266] width 48 height 11
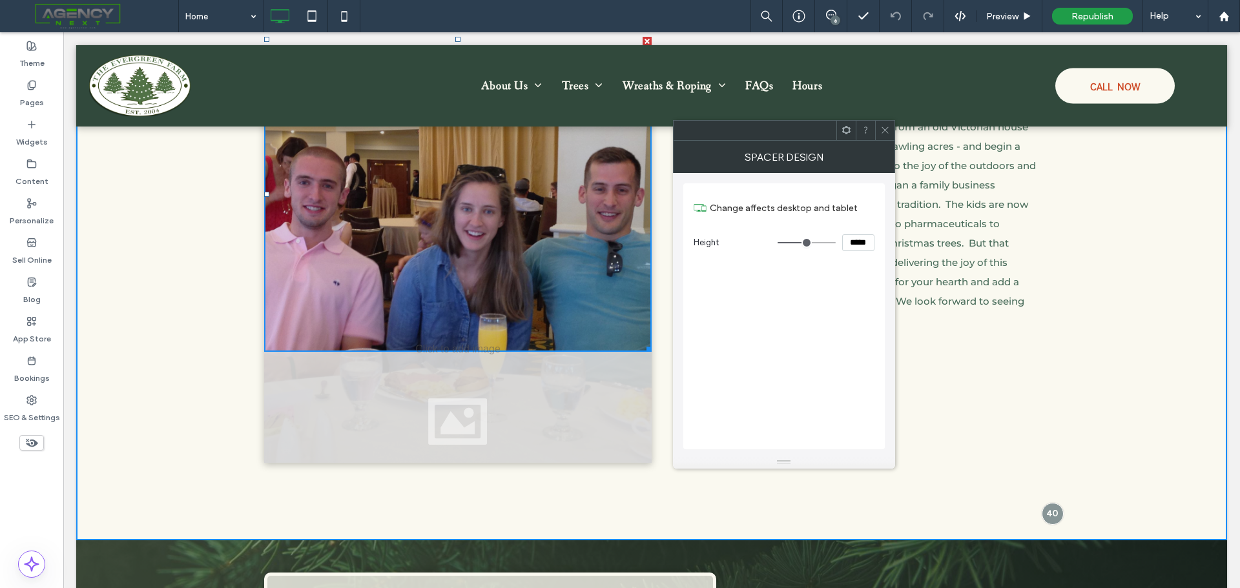
click at [889, 134] on icon at bounding box center [885, 130] width 10 height 10
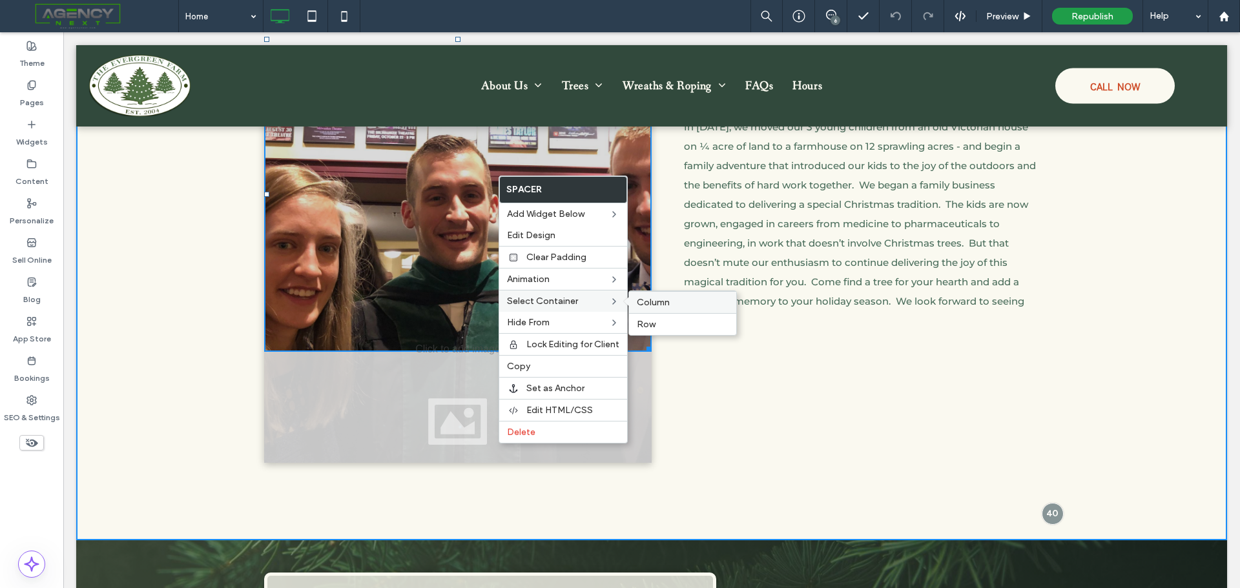
click at [647, 303] on span "Column" at bounding box center [653, 302] width 33 height 11
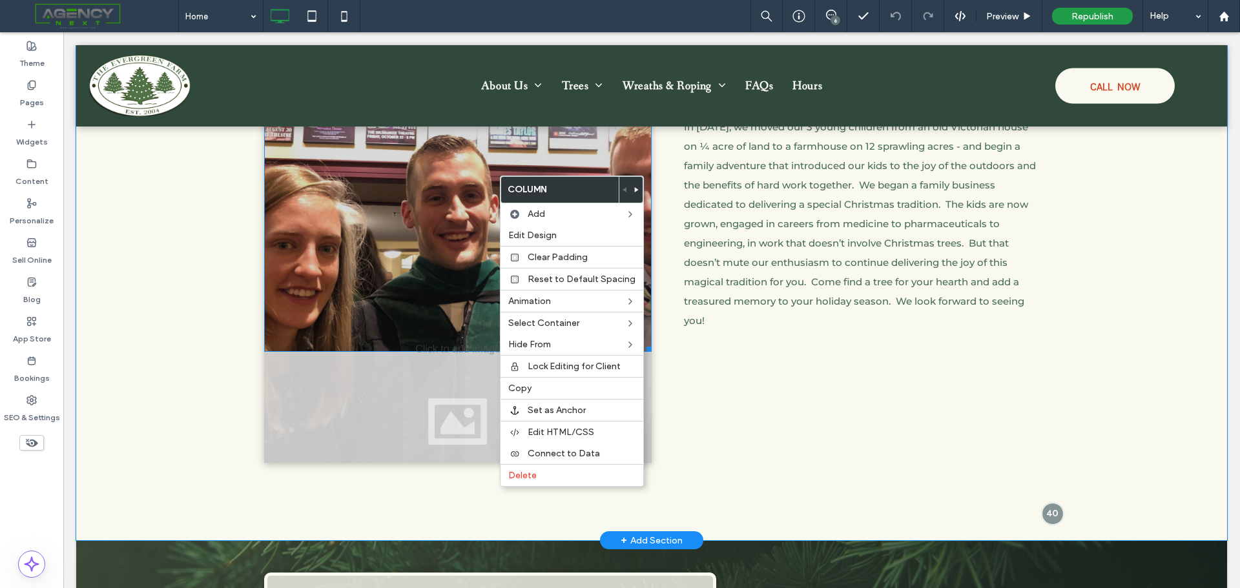
click at [437, 203] on div at bounding box center [457, 194] width 387 height 315
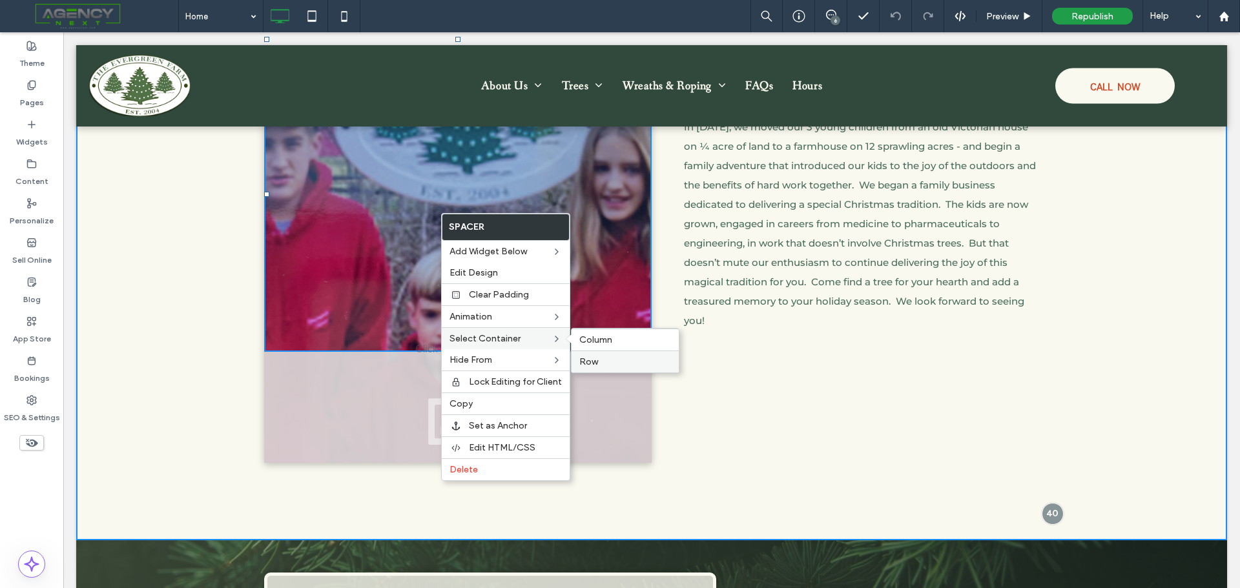
click at [589, 365] on span "Row" at bounding box center [588, 361] width 19 height 11
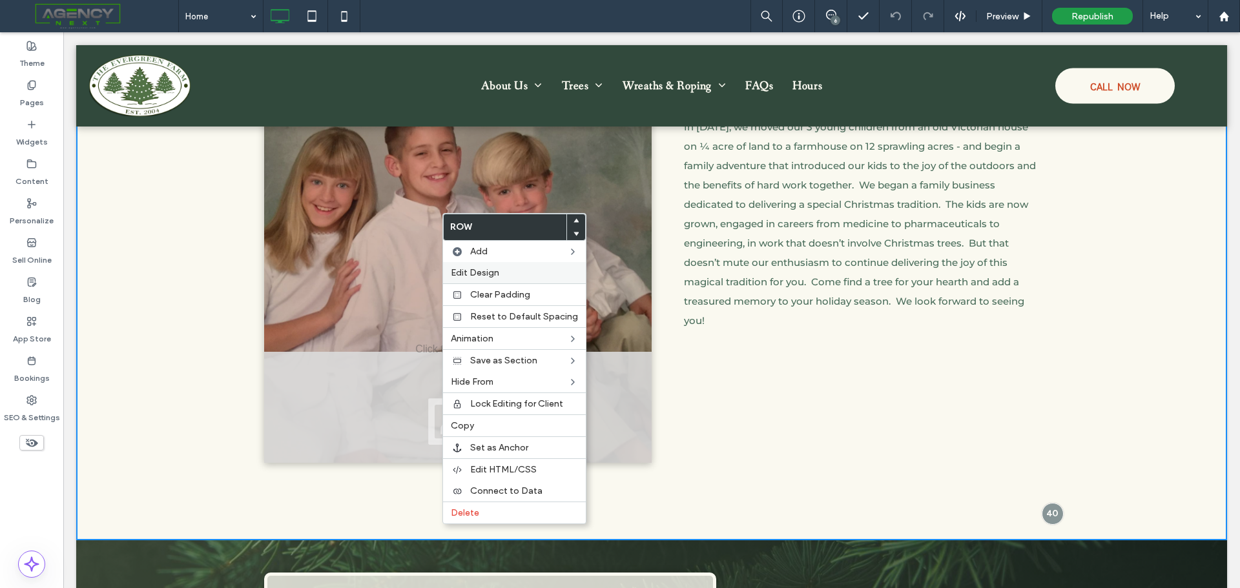
click at [486, 276] on span "Edit Design" at bounding box center [475, 272] width 48 height 11
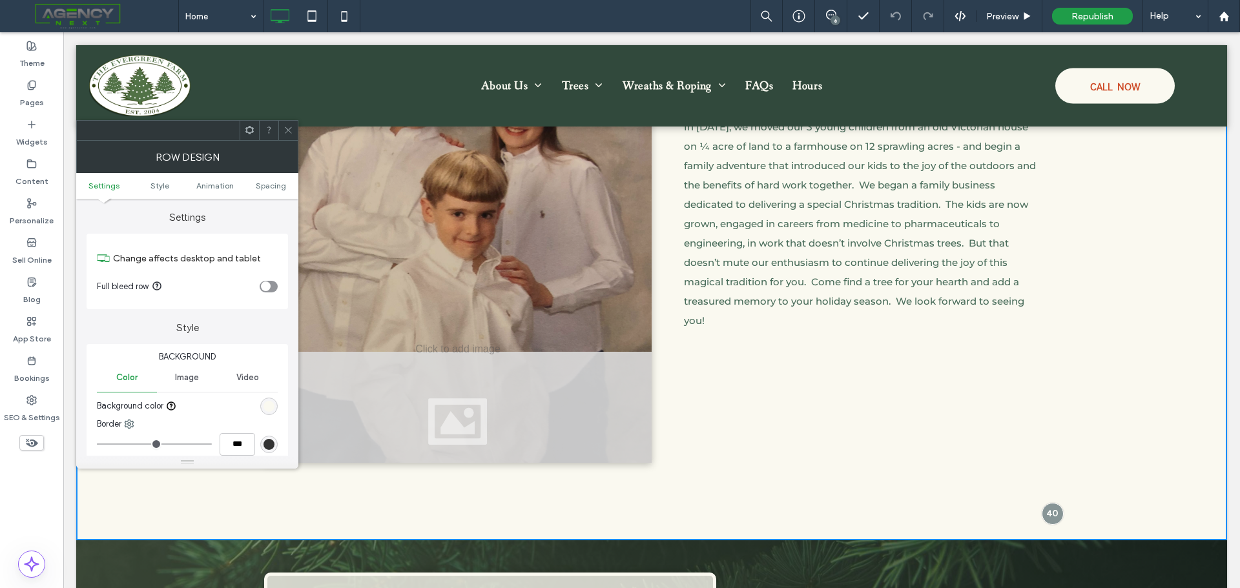
click at [193, 380] on span "Image" at bounding box center [187, 378] width 24 height 10
click at [291, 132] on use at bounding box center [288, 130] width 6 height 6
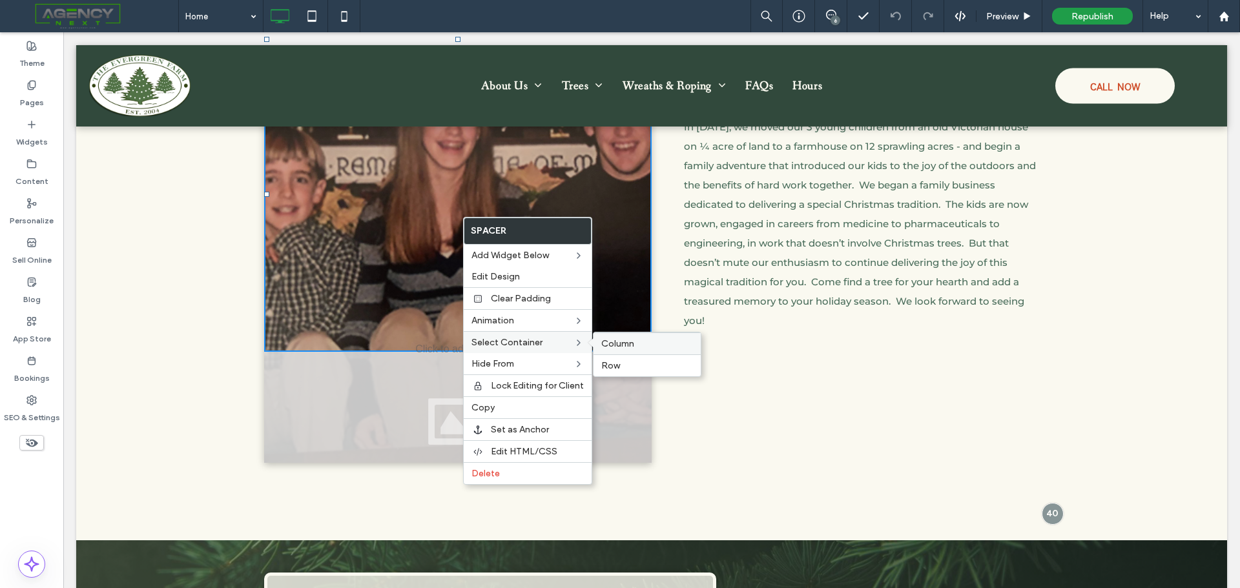
click at [620, 345] on span "Column" at bounding box center [617, 343] width 33 height 11
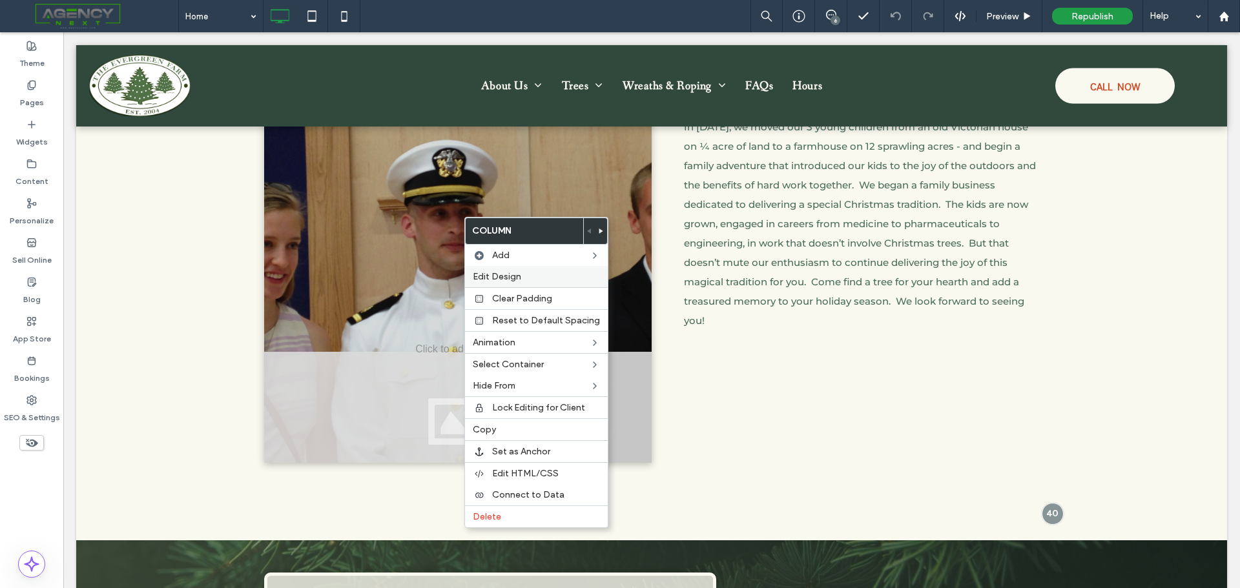
click at [499, 279] on span "Edit Design" at bounding box center [497, 276] width 48 height 11
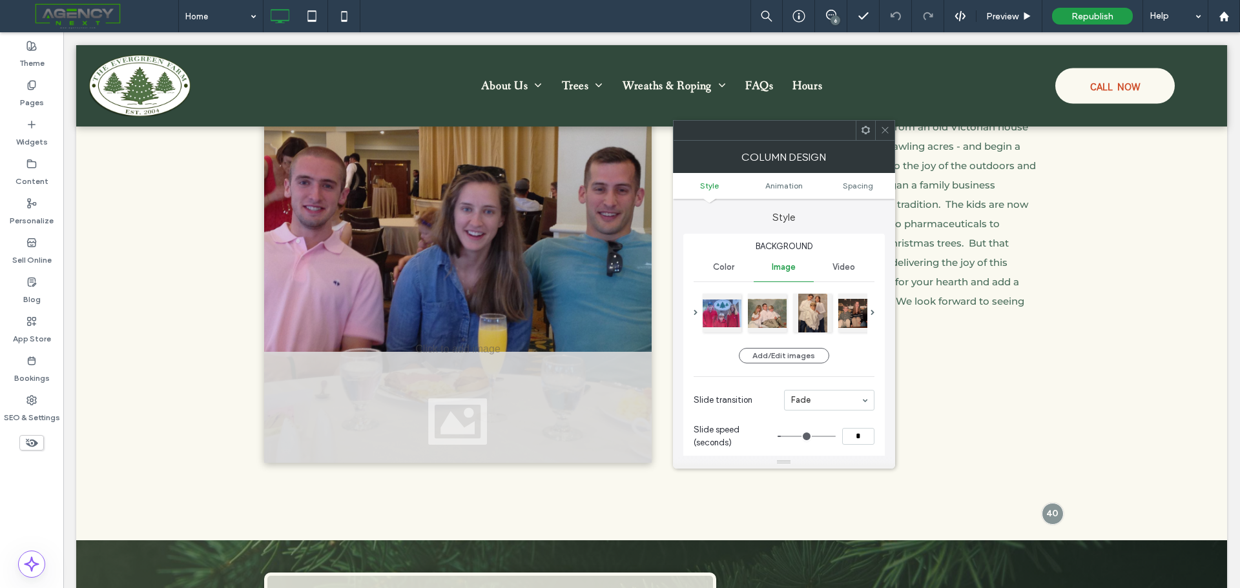
click at [884, 135] on span at bounding box center [885, 130] width 10 height 19
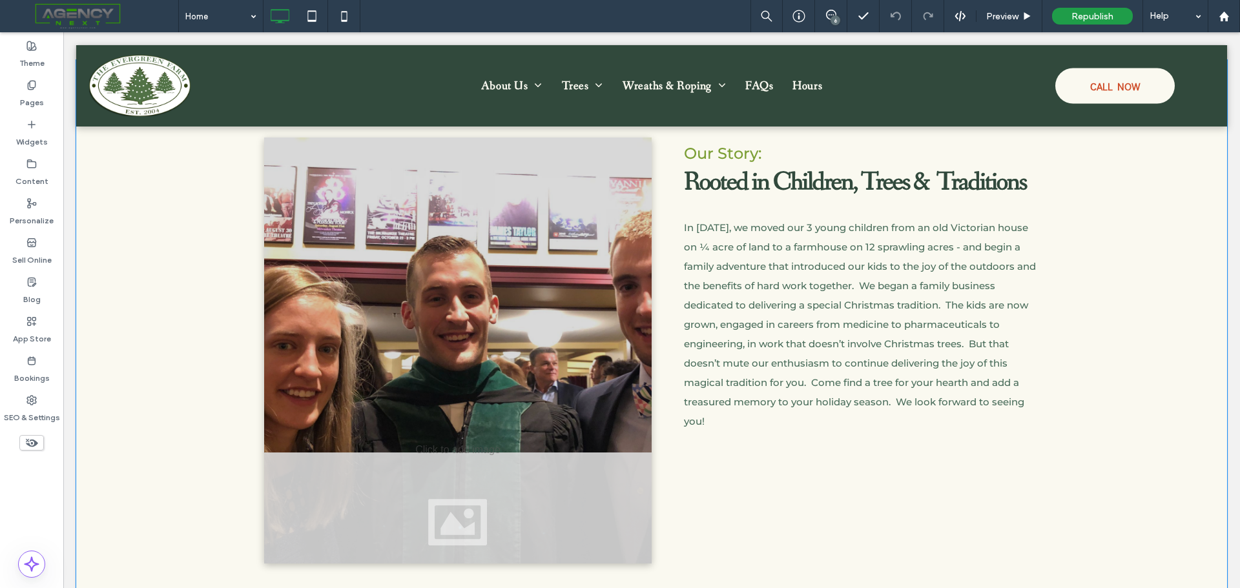
scroll to position [585, 0]
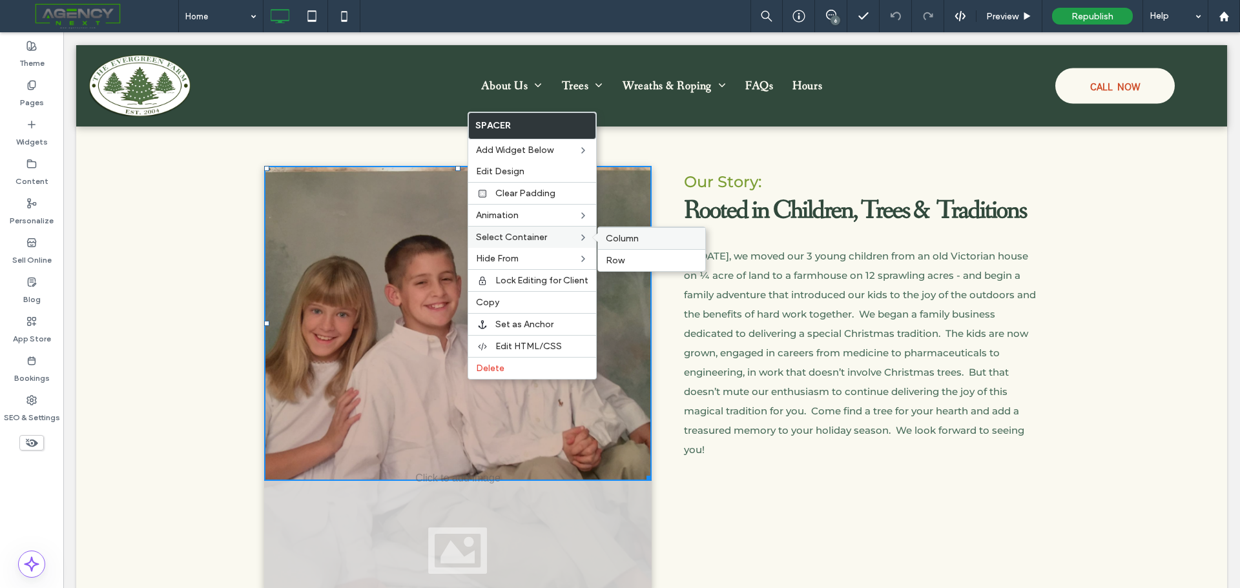
click at [637, 238] on span "Column" at bounding box center [622, 238] width 33 height 11
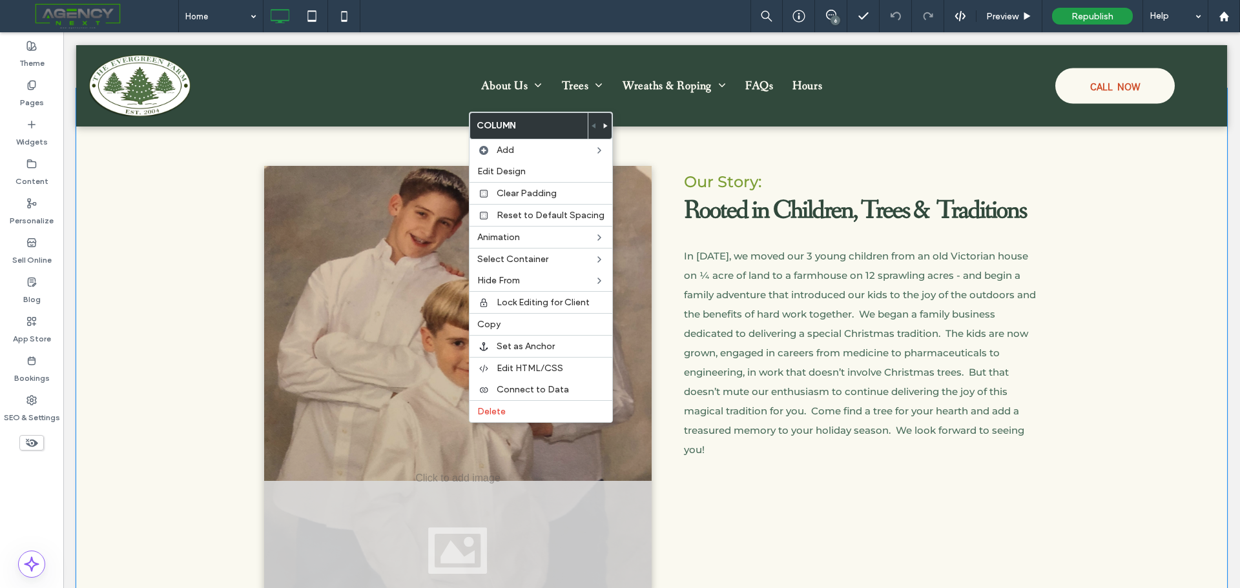
click at [1103, 316] on div "Click To Paste Our Story: Rooted in Children, Trees & Traditions In 2004, we mo…" at bounding box center [651, 378] width 1150 height 581
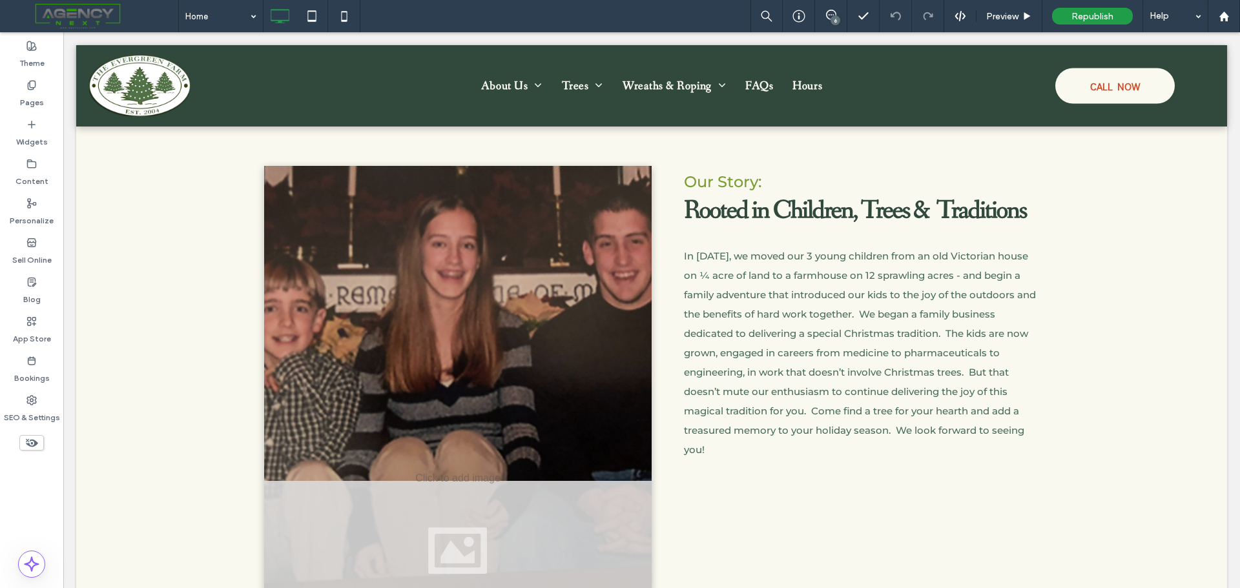
click at [79, 19] on span at bounding box center [94, 16] width 169 height 26
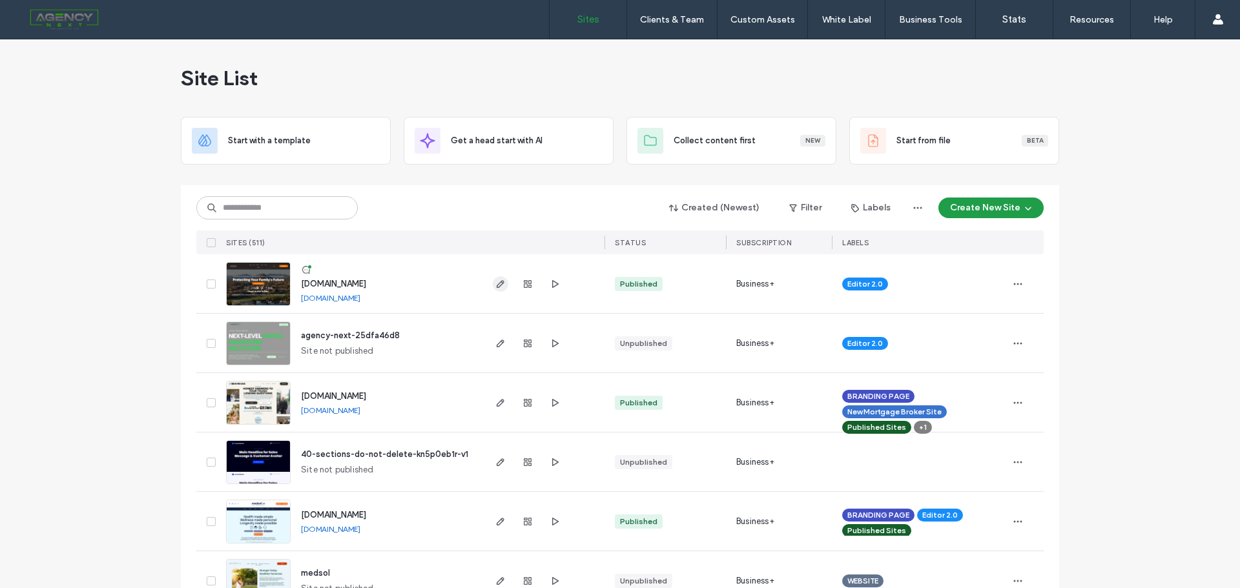
click at [499, 285] on icon "button" at bounding box center [500, 284] width 10 height 10
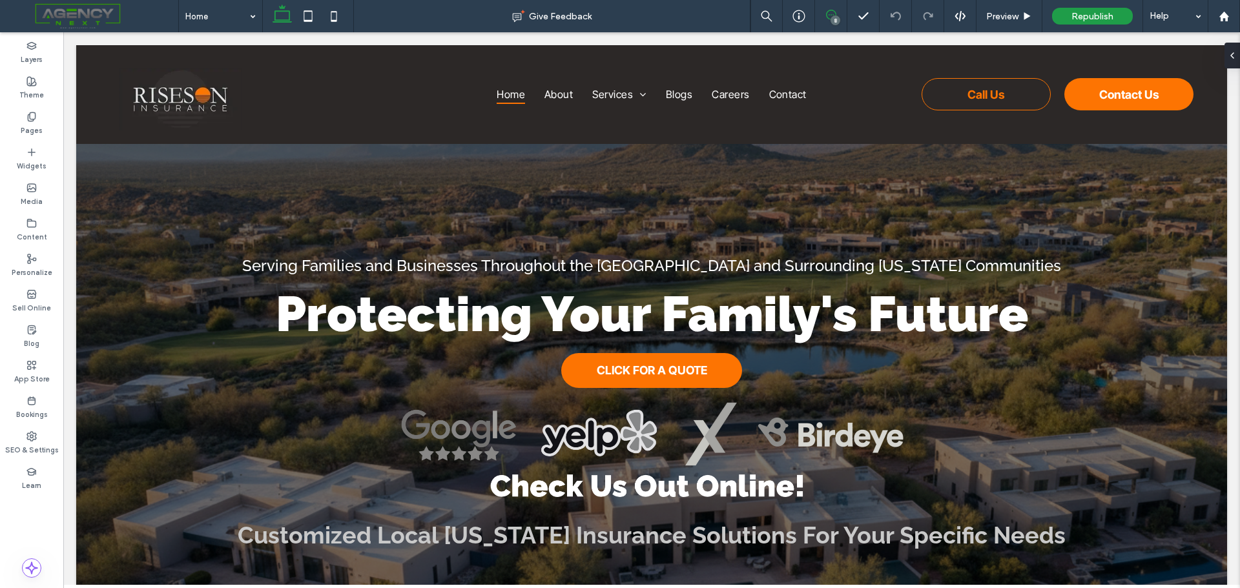
click at [830, 17] on icon at bounding box center [831, 15] width 10 height 10
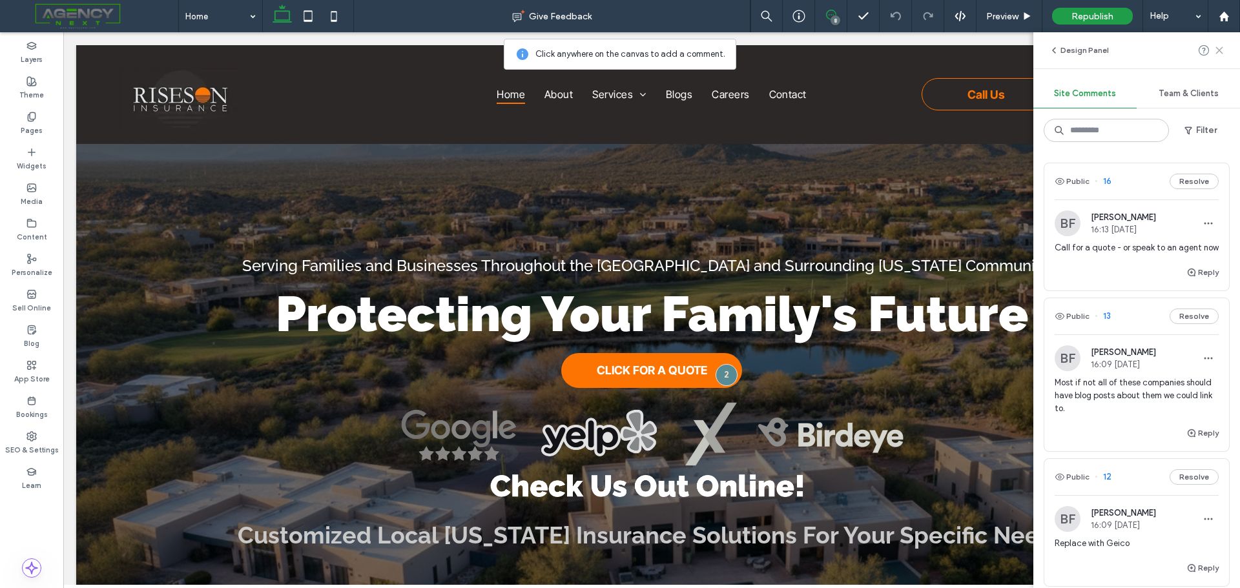
click at [1223, 54] on icon at bounding box center [1219, 50] width 10 height 10
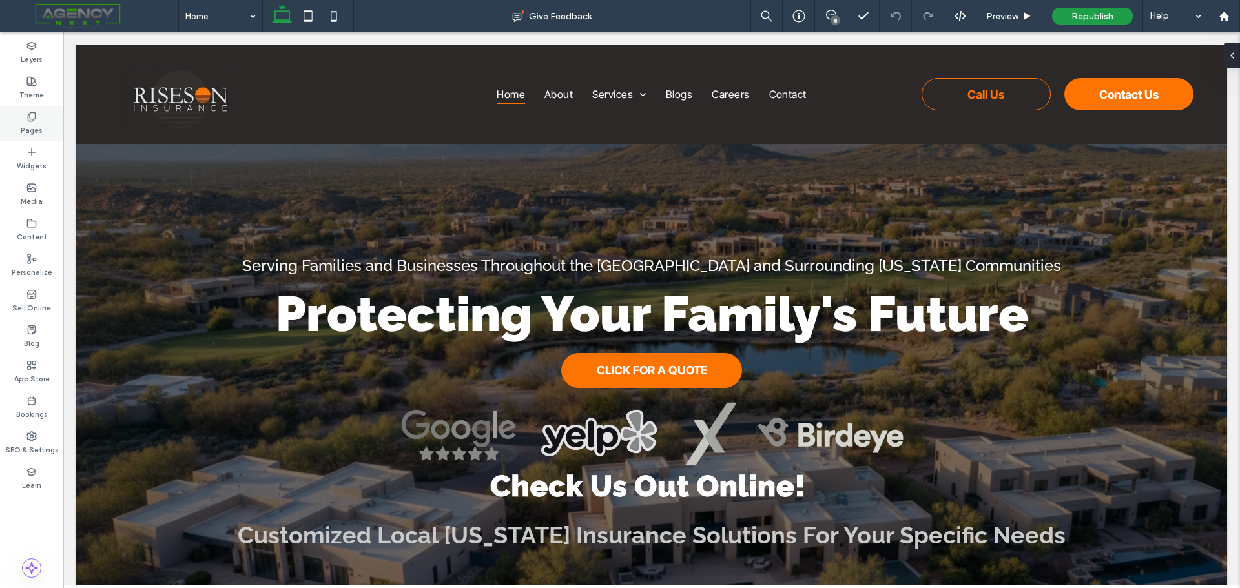
click at [22, 120] on div "Pages" at bounding box center [31, 124] width 63 height 36
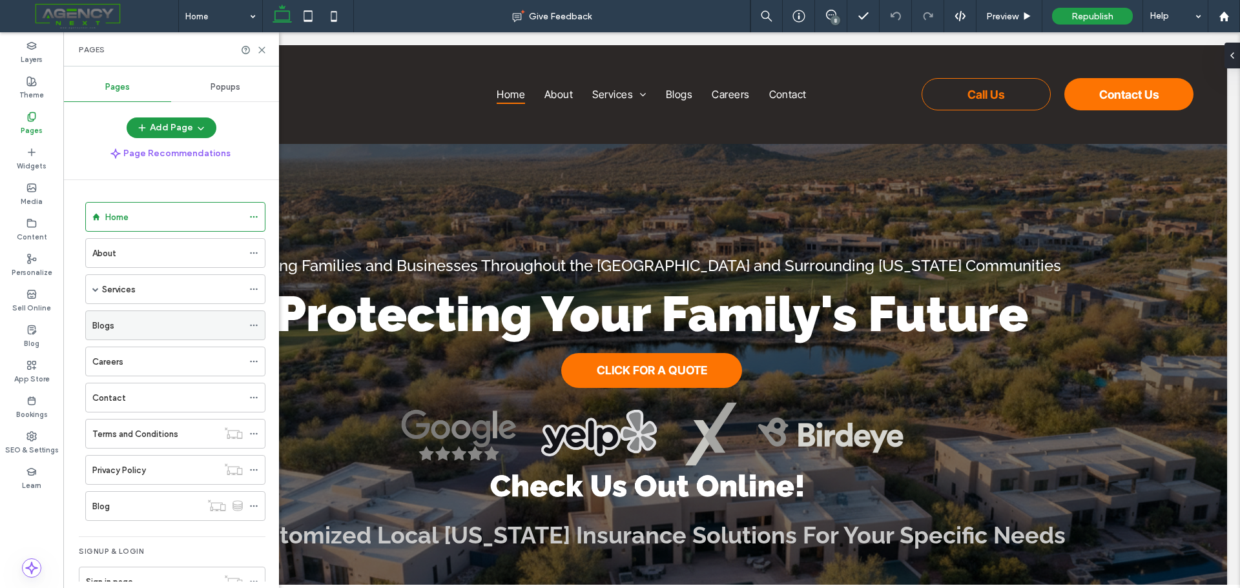
click at [131, 327] on div "Blogs" at bounding box center [167, 326] width 150 height 14
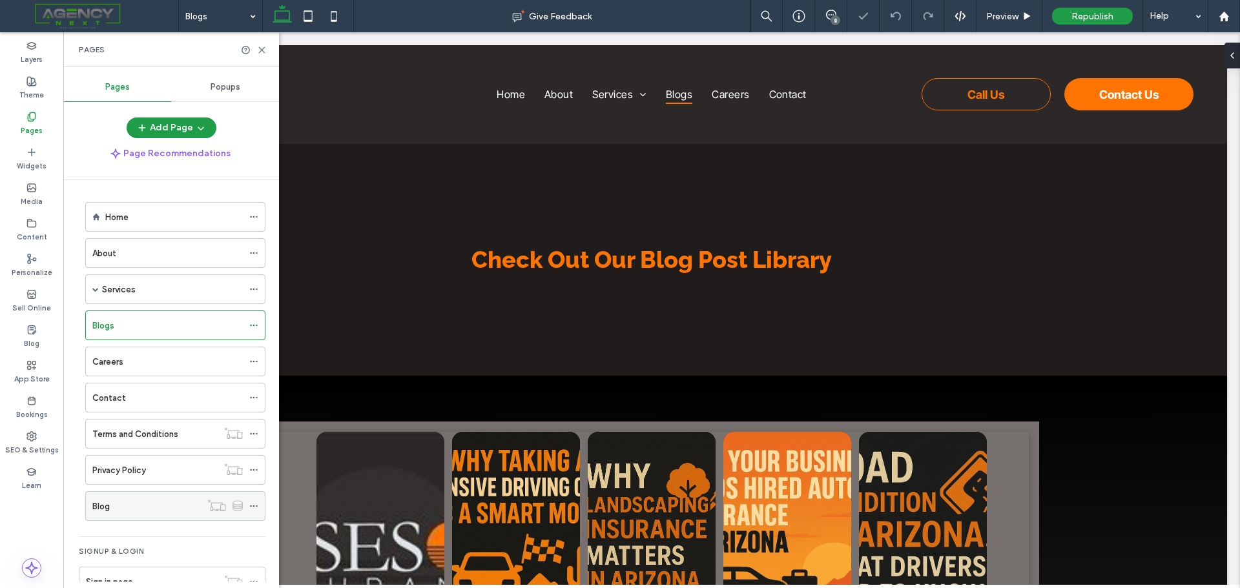
click at [143, 506] on div "Blog" at bounding box center [146, 507] width 108 height 14
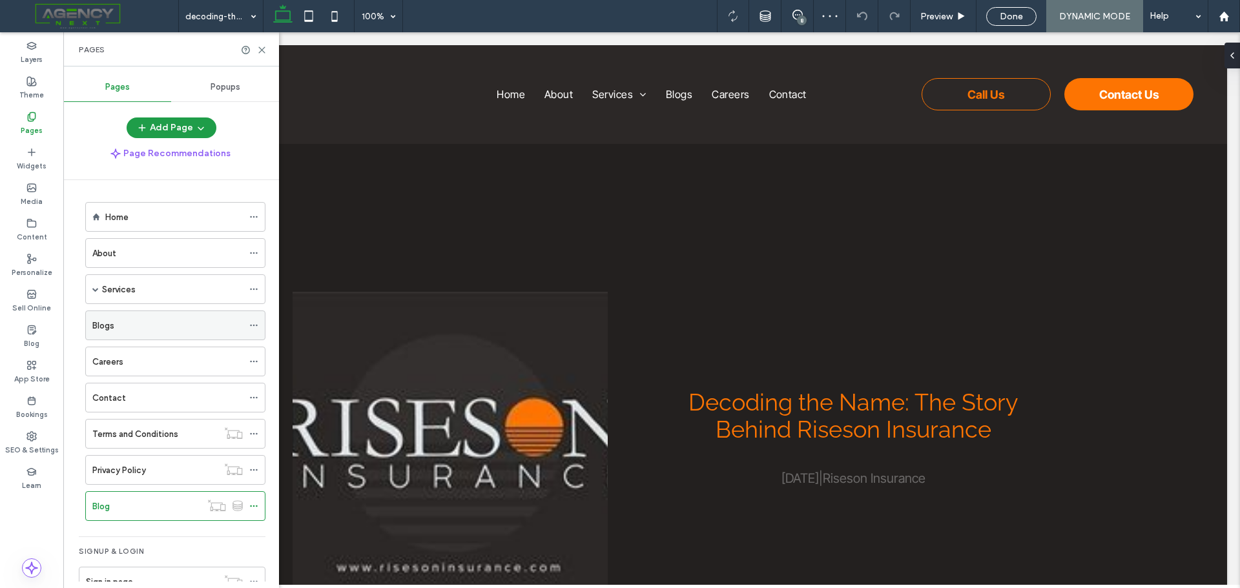
click at [134, 336] on div "Blogs" at bounding box center [167, 325] width 150 height 28
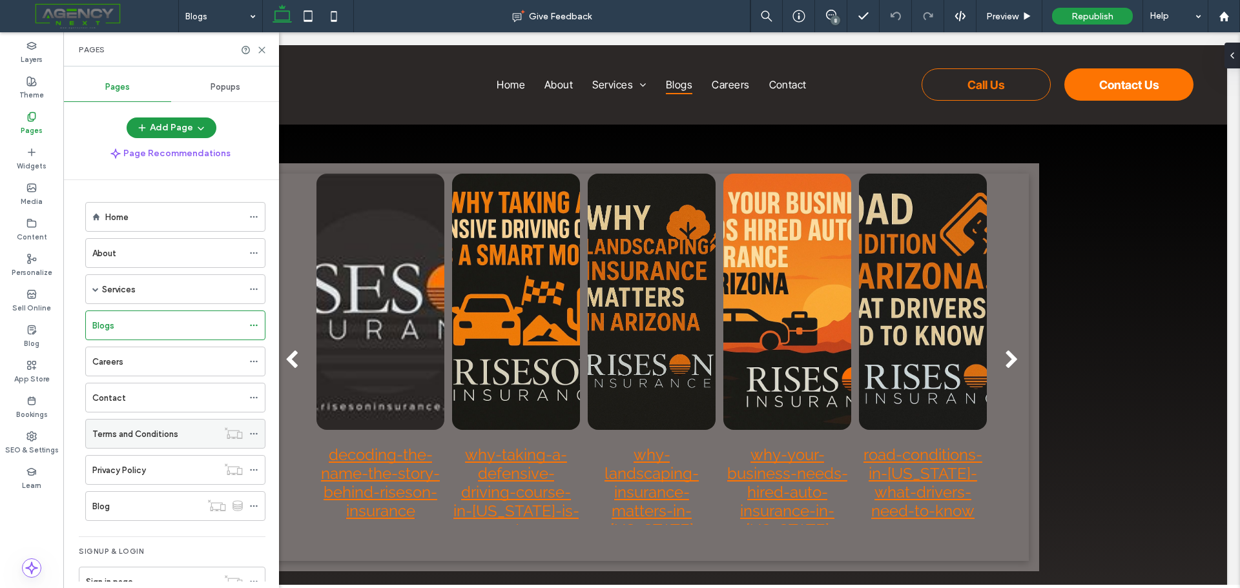
scroll to position [32, 0]
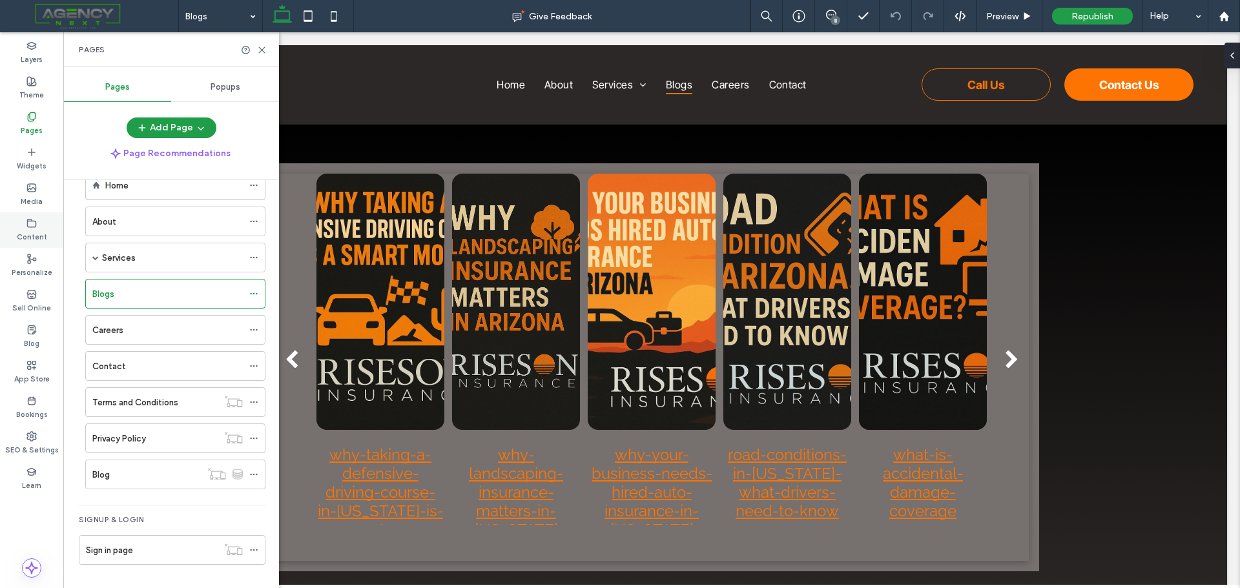
click at [37, 247] on div "Content" at bounding box center [31, 230] width 63 height 36
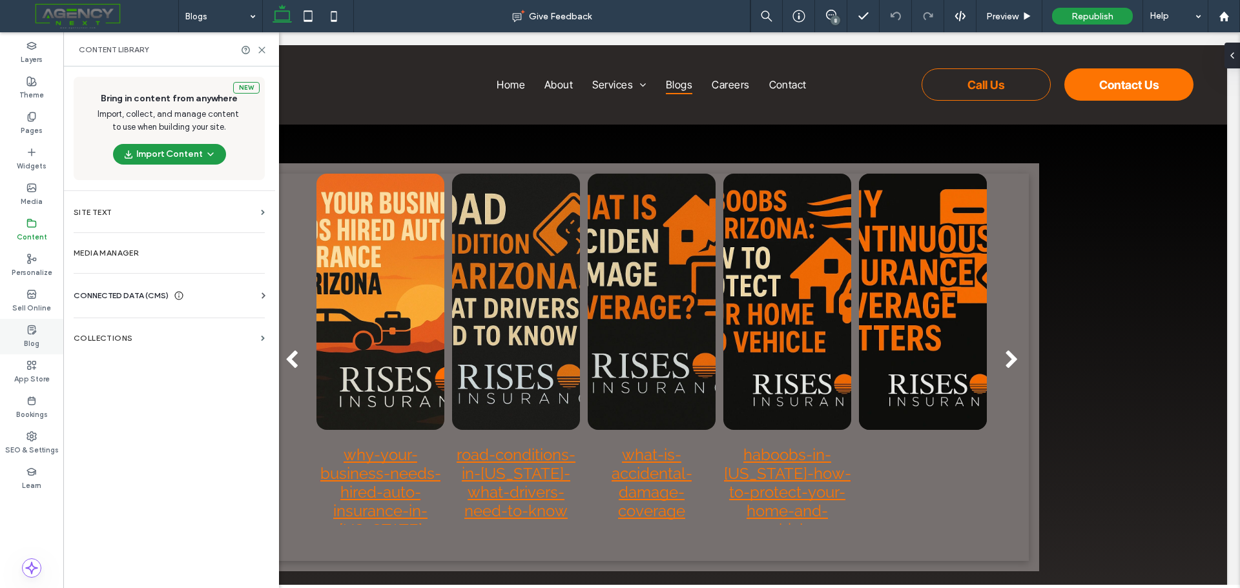
click at [32, 337] on label "Blog" at bounding box center [31, 342] width 15 height 14
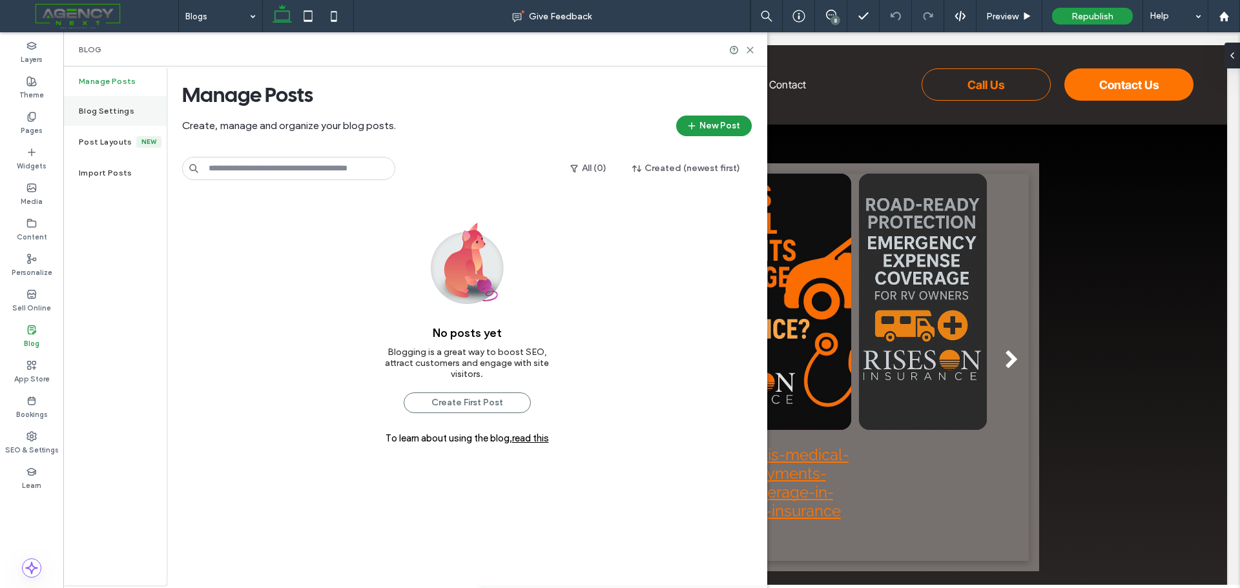
click at [102, 110] on label "Blog Settings" at bounding box center [107, 111] width 56 height 9
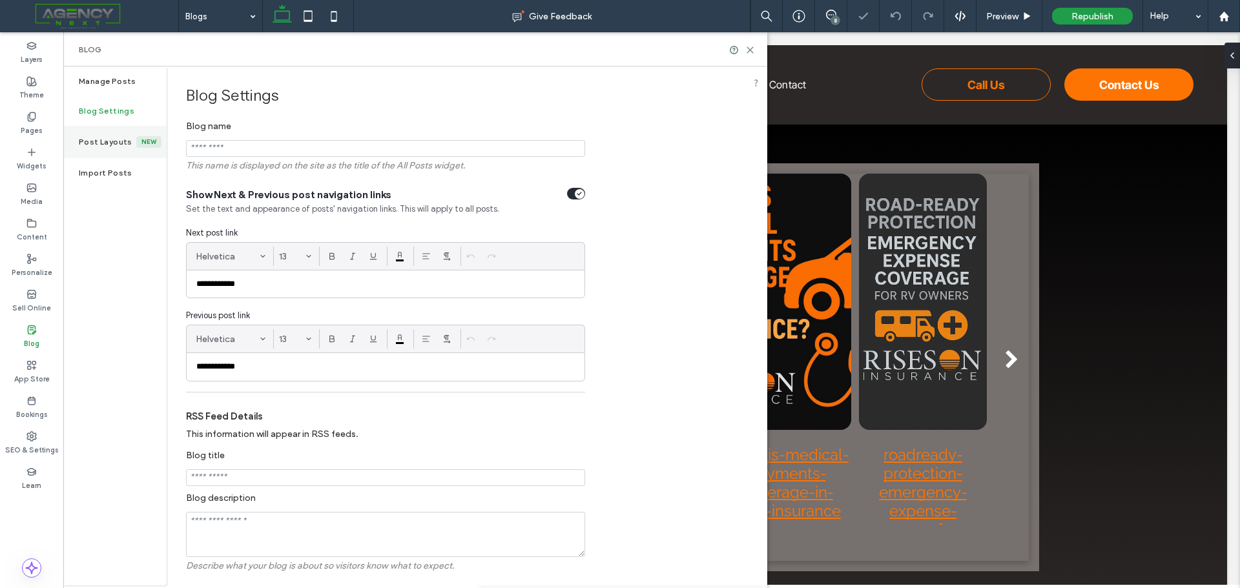
click at [103, 144] on label "Post Layouts" at bounding box center [107, 142] width 57 height 9
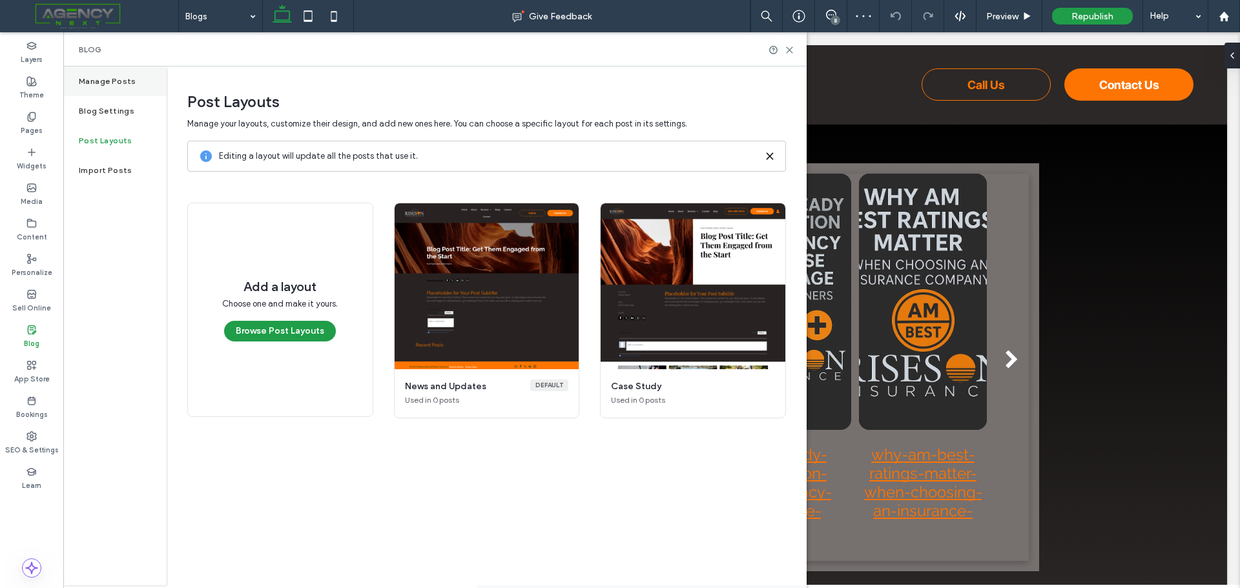
click at [92, 88] on div "Manage Posts" at bounding box center [114, 81] width 103 height 30
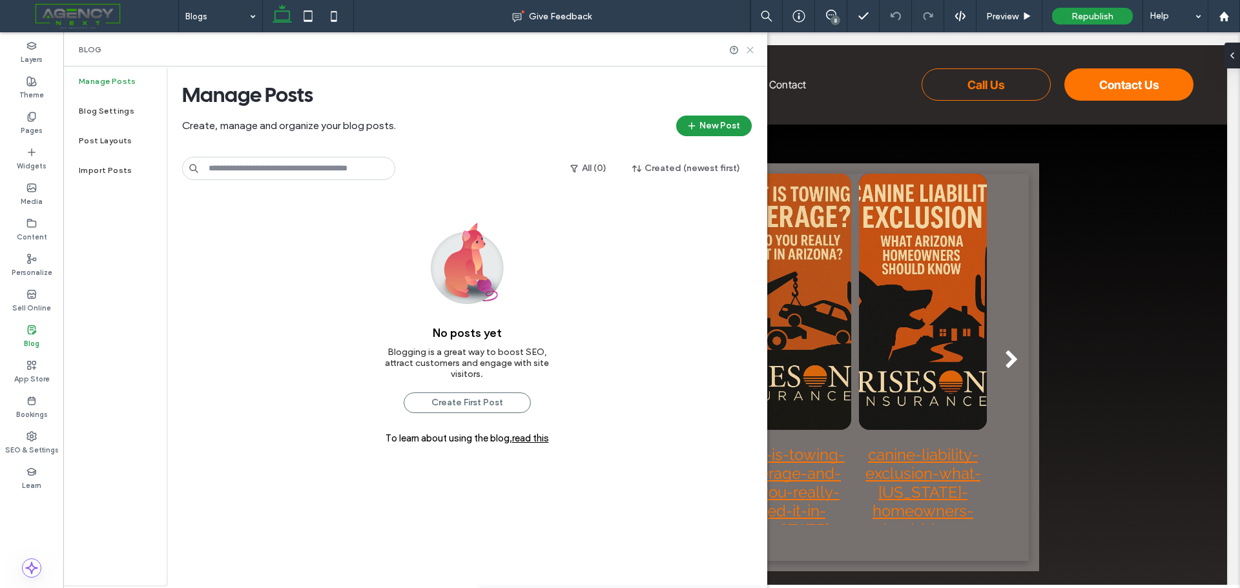
click at [750, 49] on use at bounding box center [750, 50] width 6 height 6
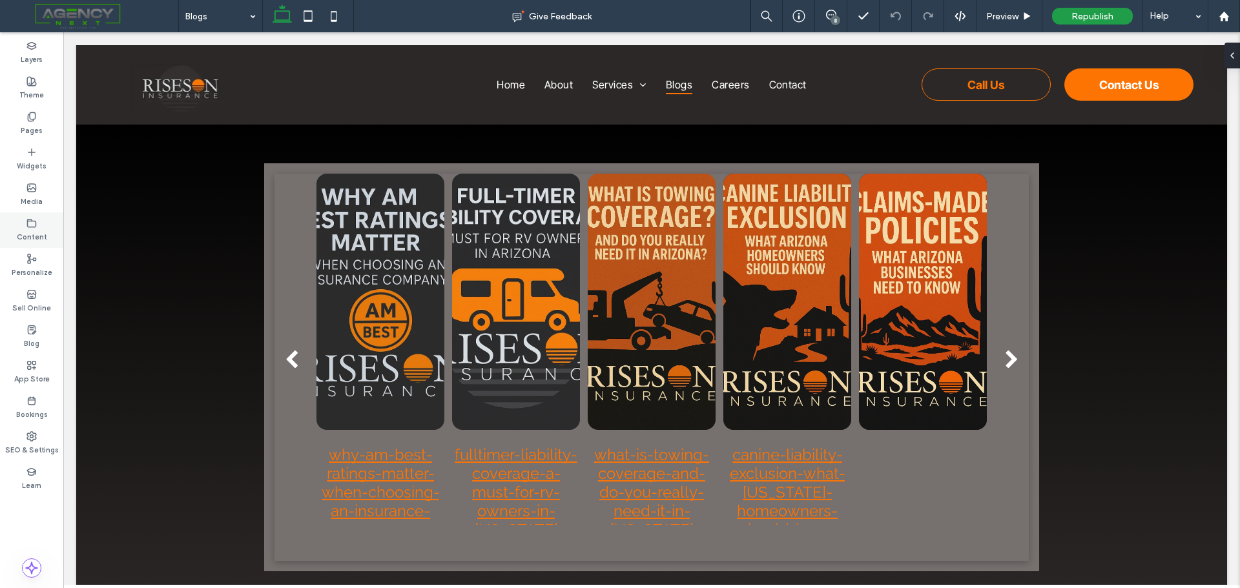
click at [33, 227] on use at bounding box center [32, 223] width 8 height 8
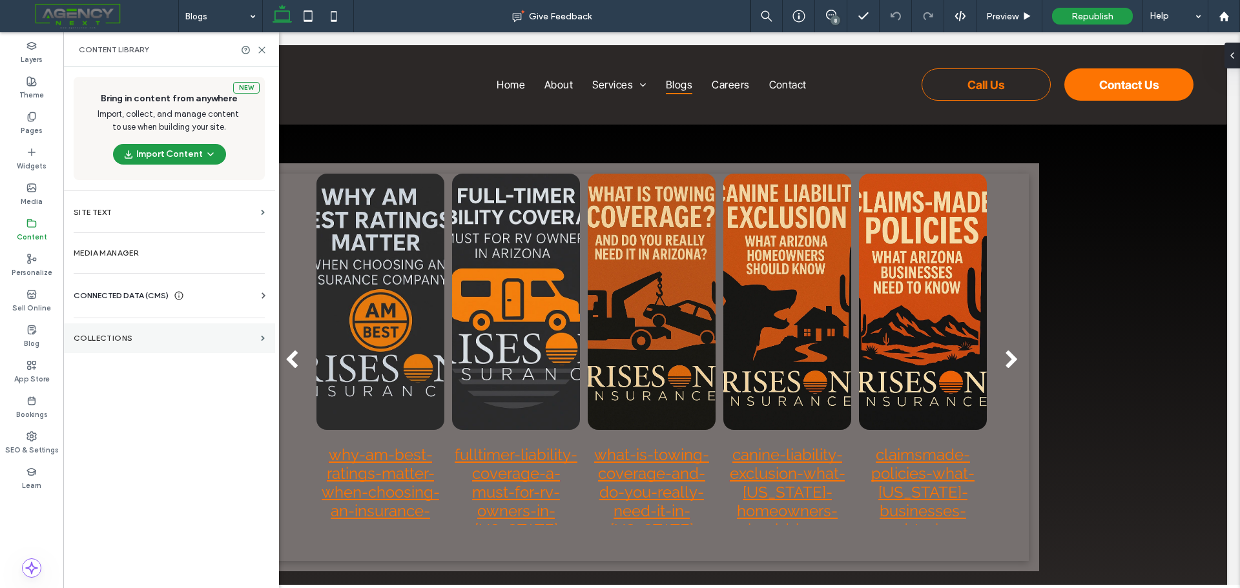
click at [129, 339] on label "Collections" at bounding box center [165, 338] width 182 height 9
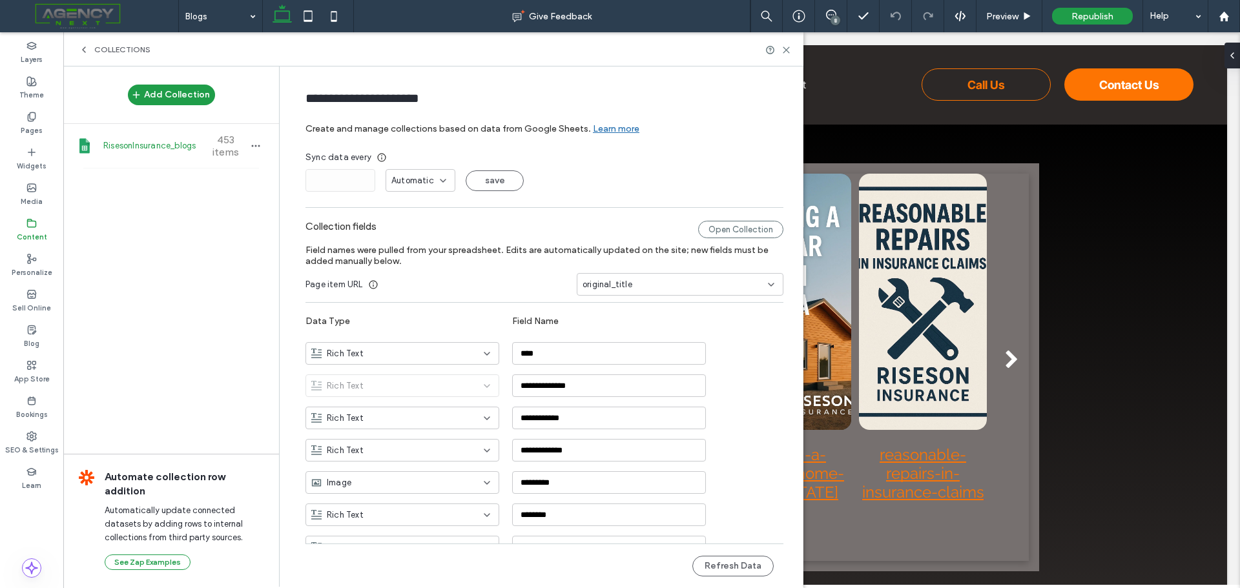
click at [159, 145] on span "RisesonInsurance_blogs" at bounding box center [151, 145] width 96 height 13
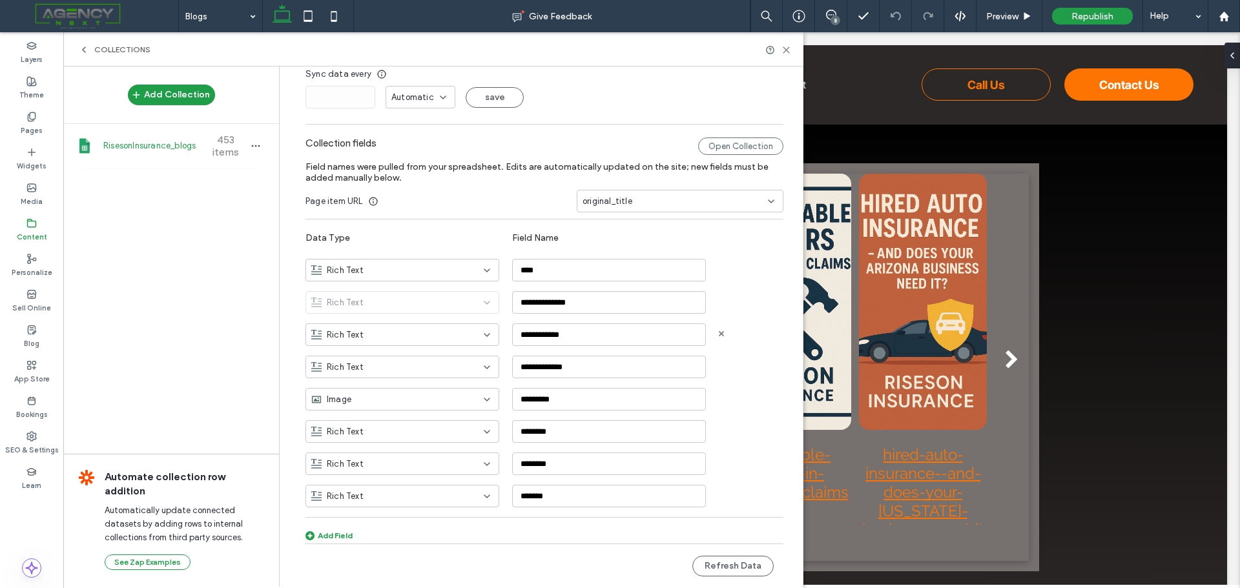
scroll to position [84, 0]
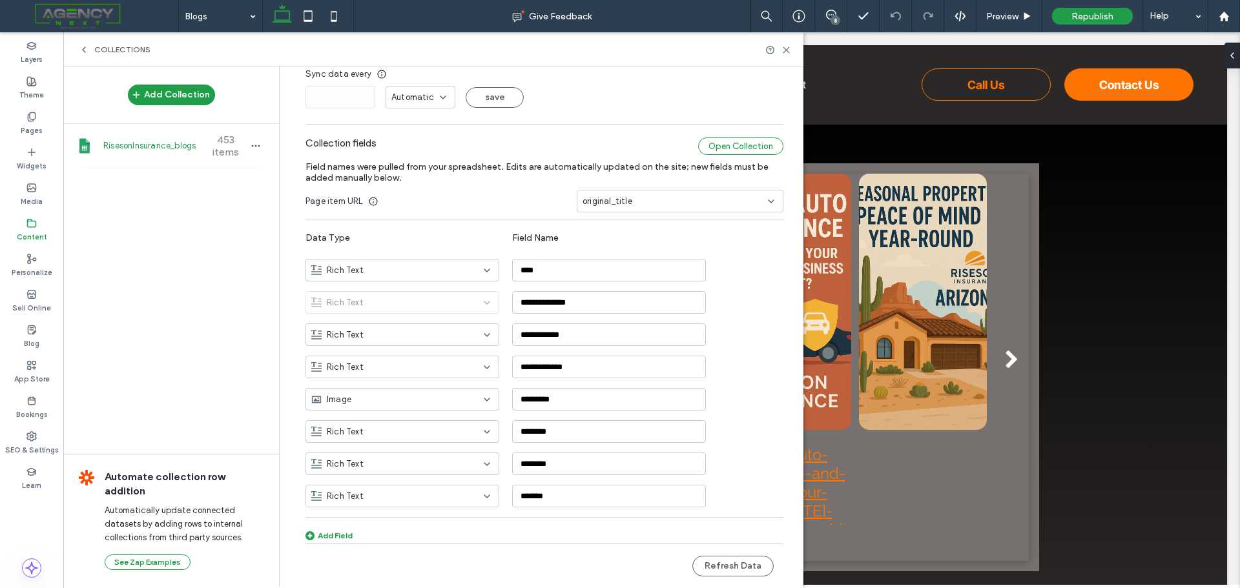
click at [741, 147] on div "Open Collection" at bounding box center [740, 146] width 85 height 17
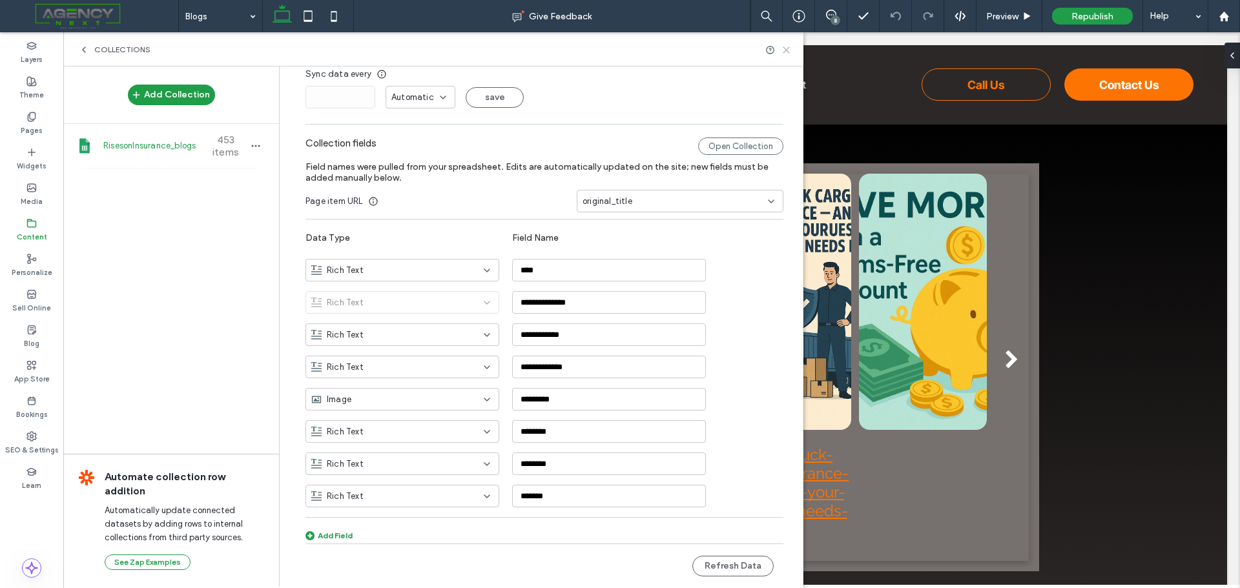
click at [784, 48] on use at bounding box center [786, 50] width 6 height 6
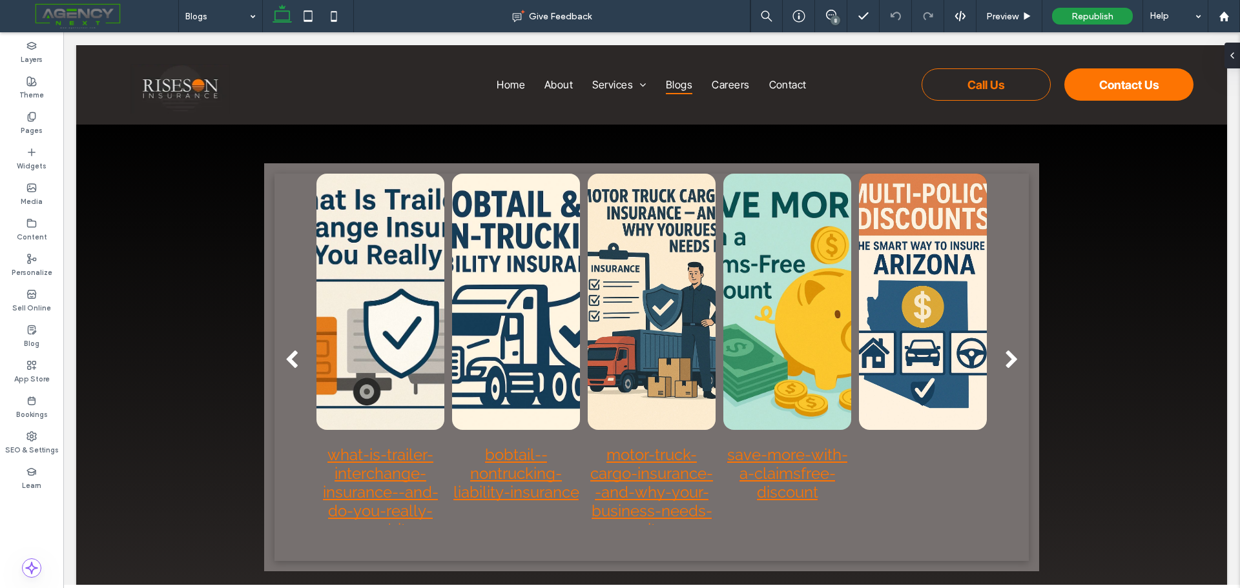
scroll to position [0, 0]
